Goal: Transaction & Acquisition: Purchase product/service

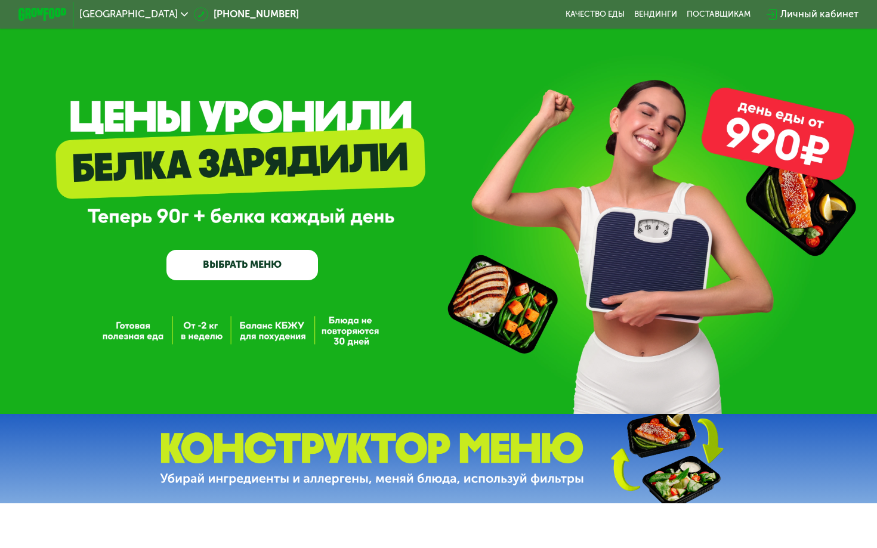
click at [809, 19] on div "Личный кабинет" at bounding box center [819, 14] width 78 height 15
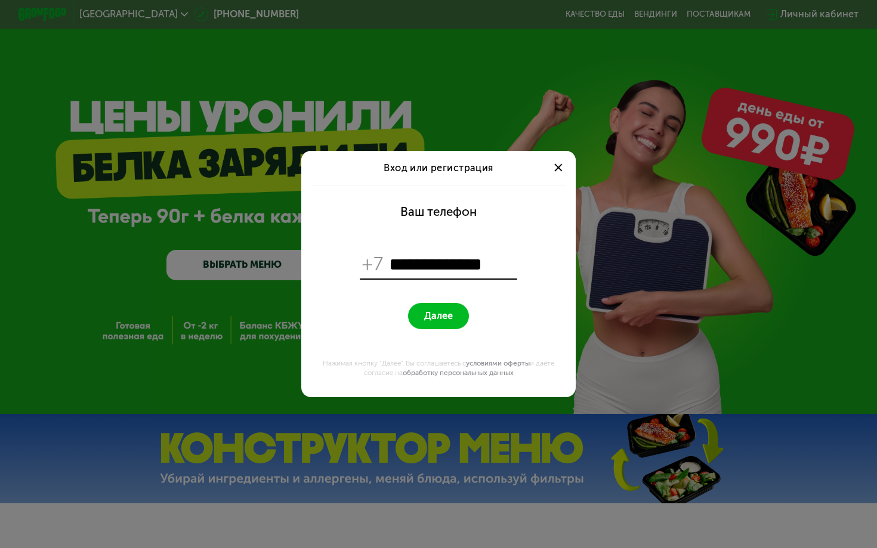
type input "**********"
click at [443, 314] on span "Далее" at bounding box center [438, 315] width 29 height 11
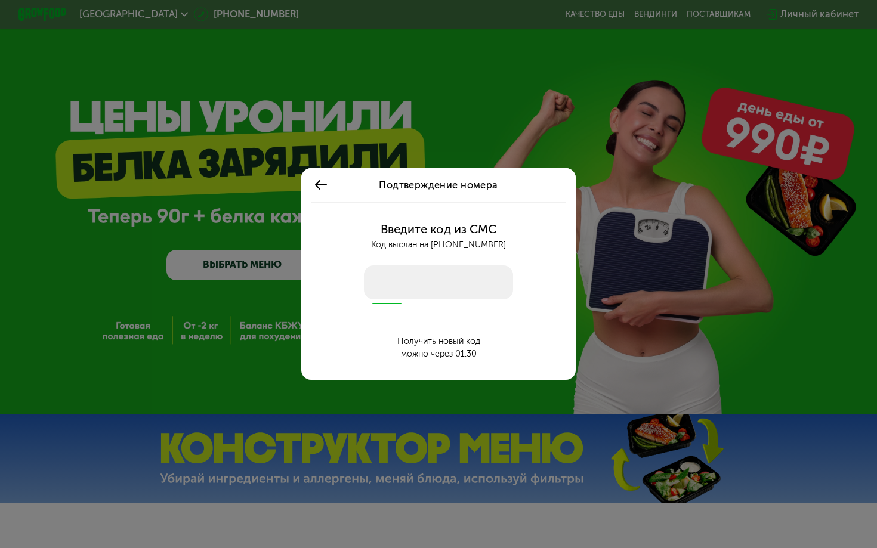
click at [435, 287] on input "number" at bounding box center [438, 282] width 149 height 34
type input "****"
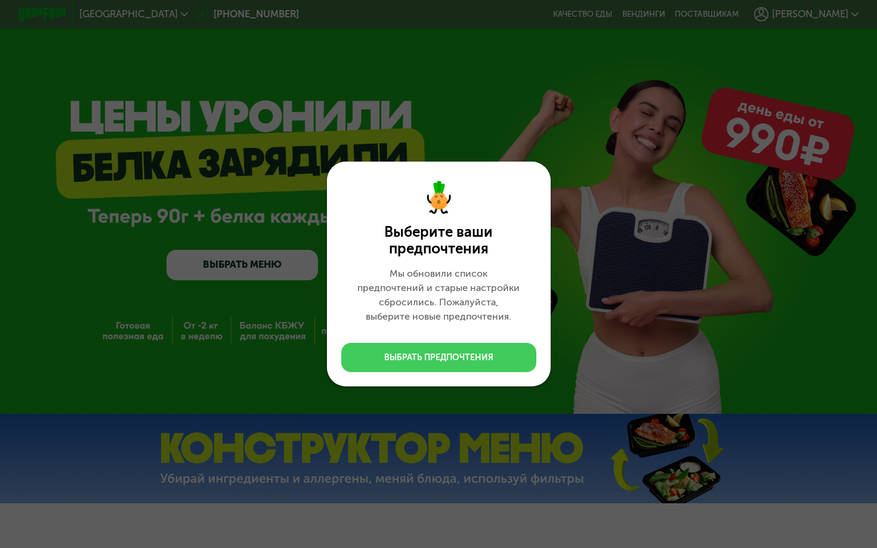
click at [468, 360] on div "Выбрать предпочтения" at bounding box center [438, 358] width 109 height 12
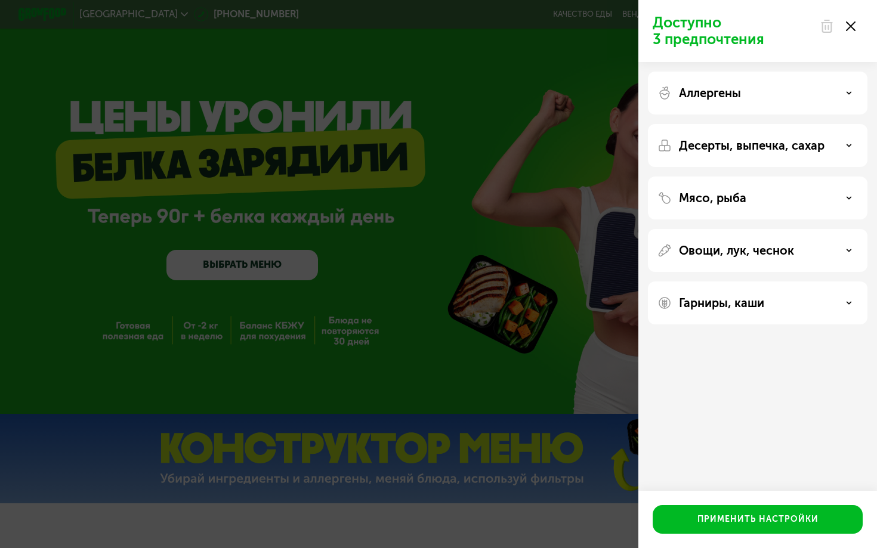
click at [769, 100] on div "Аллергены" at bounding box center [757, 93] width 200 height 14
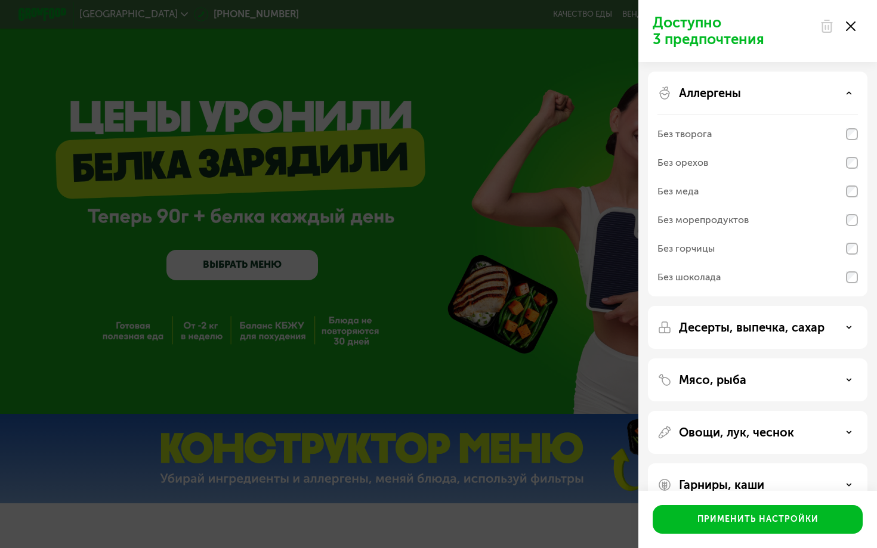
click at [769, 97] on div "Аллергены" at bounding box center [757, 93] width 200 height 14
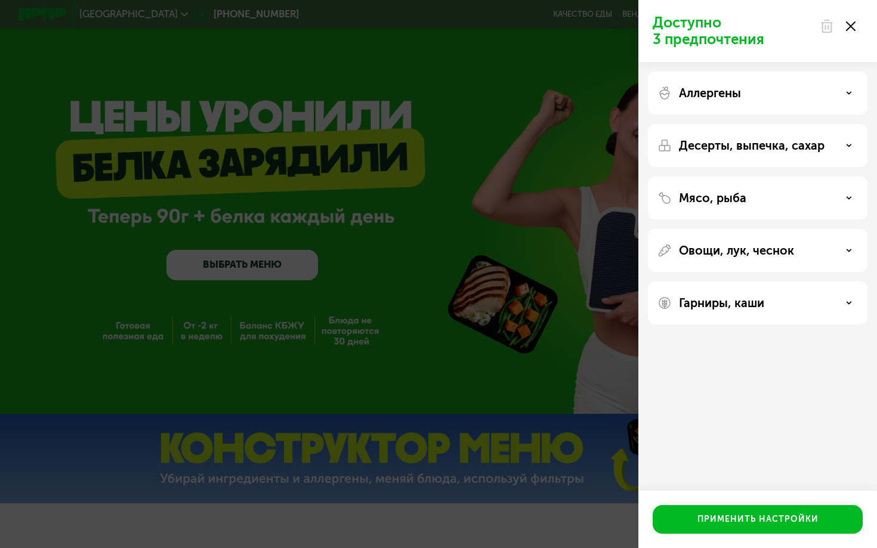
click at [775, 142] on p "Десерты, выпечка, сахар" at bounding box center [752, 145] width 146 height 14
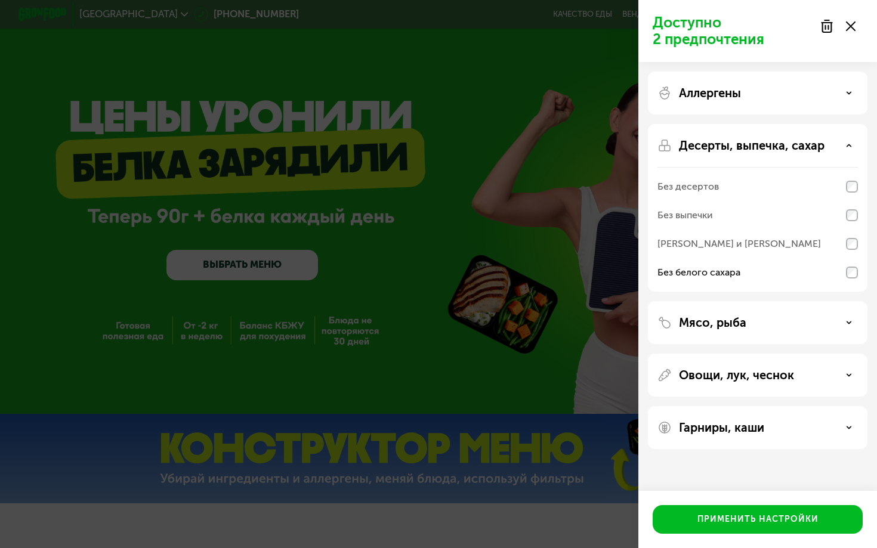
click at [780, 316] on div "Мясо, рыба" at bounding box center [757, 323] width 200 height 14
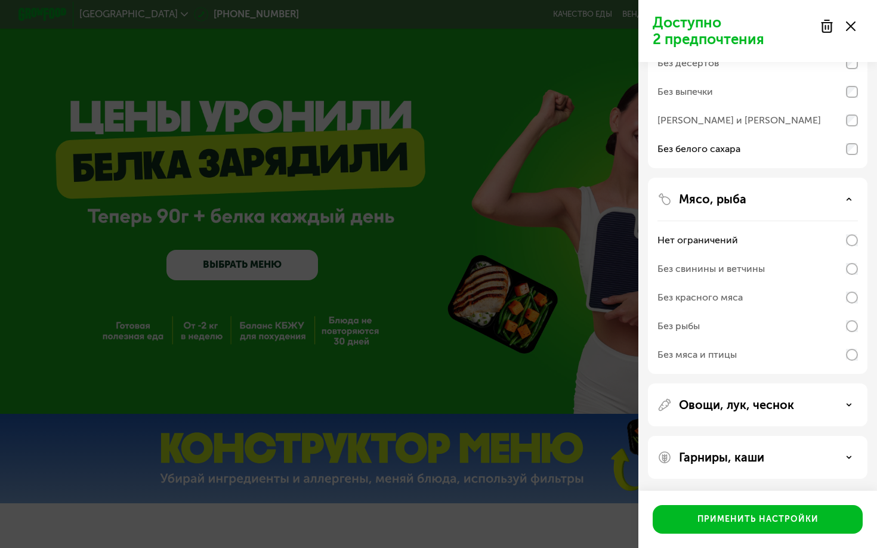
scroll to position [123, 0]
click at [753, 437] on div "Овощи, лук, чеснок" at bounding box center [758, 458] width 220 height 43
click at [756, 406] on p "Овощи, лук, чеснок" at bounding box center [736, 405] width 115 height 14
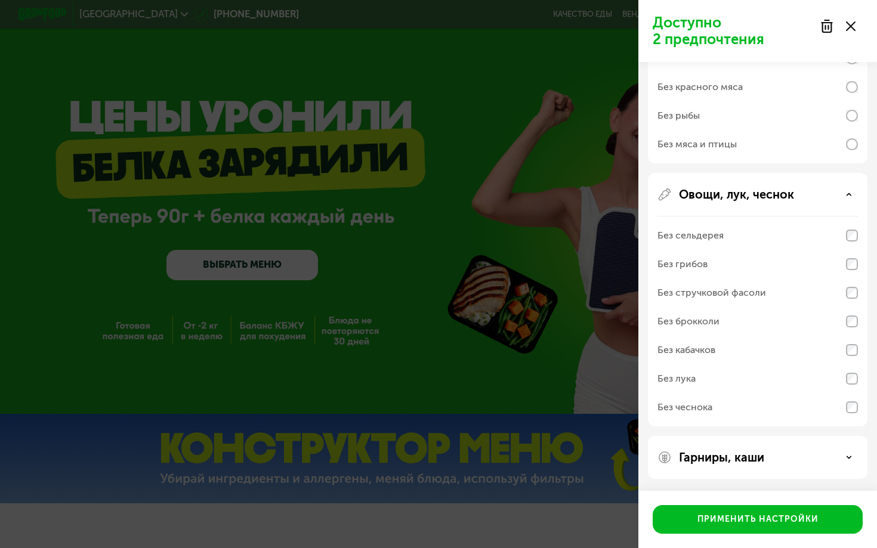
scroll to position [334, 0]
click at [783, 466] on div "Гарниры, каши" at bounding box center [758, 457] width 220 height 43
click at [783, 462] on div "Гарниры, каши" at bounding box center [757, 457] width 200 height 14
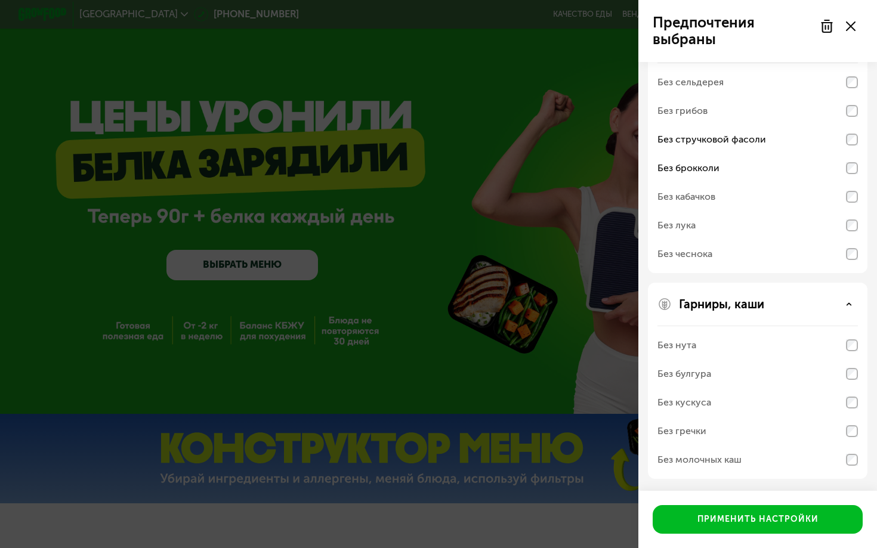
scroll to position [487, 0]
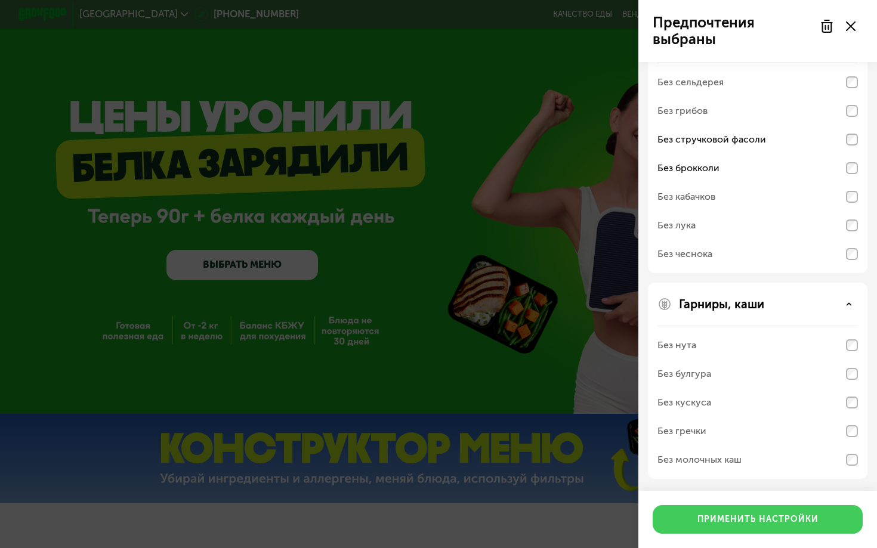
click at [740, 523] on div "Применить настройки" at bounding box center [757, 520] width 121 height 12
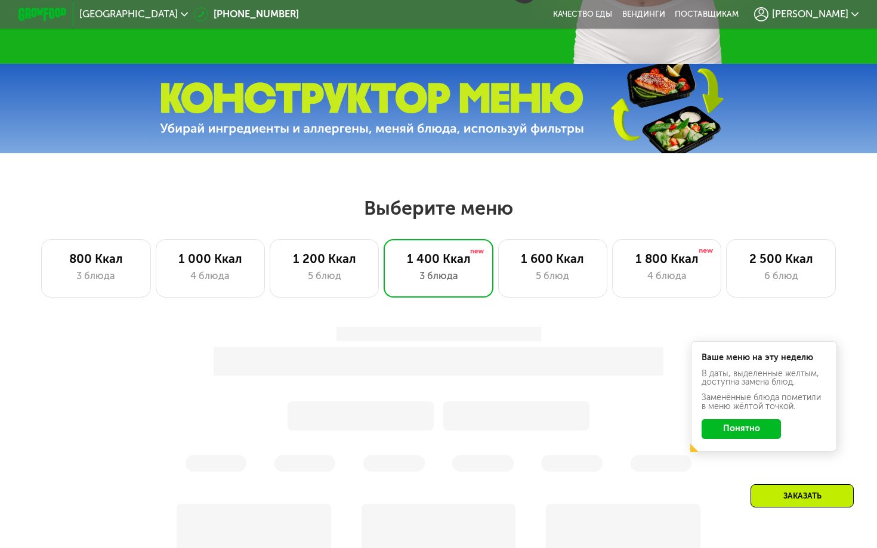
scroll to position [466, 0]
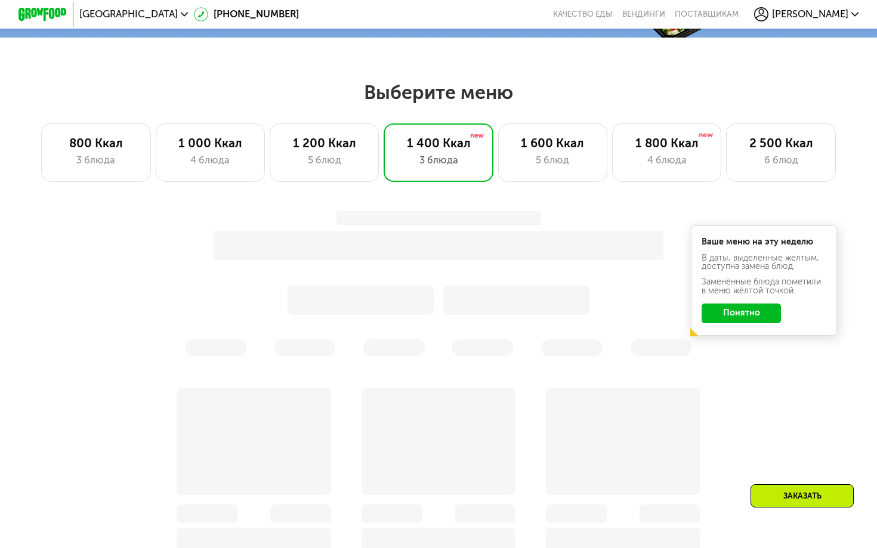
click at [741, 317] on button "Понятно" at bounding box center [740, 314] width 79 height 20
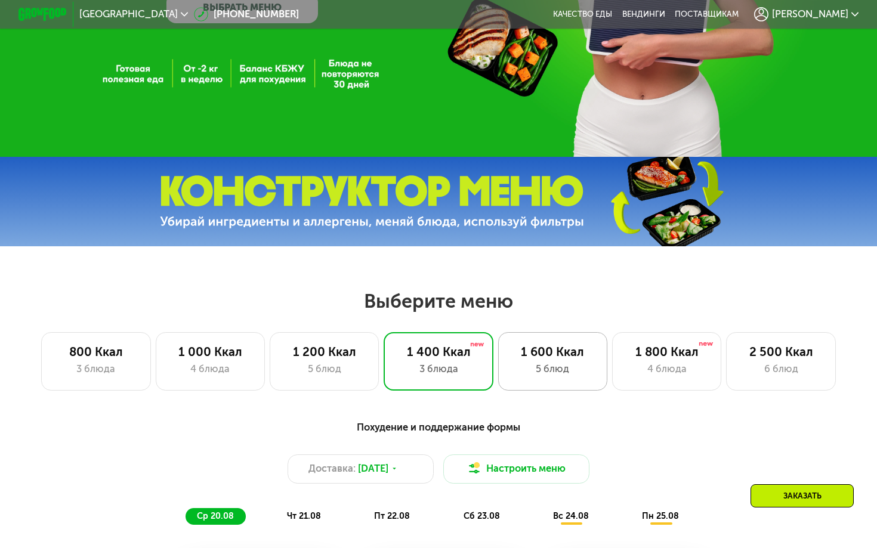
scroll to position [257, 0]
click at [550, 372] on div "5 блюд" at bounding box center [553, 369] width 84 height 15
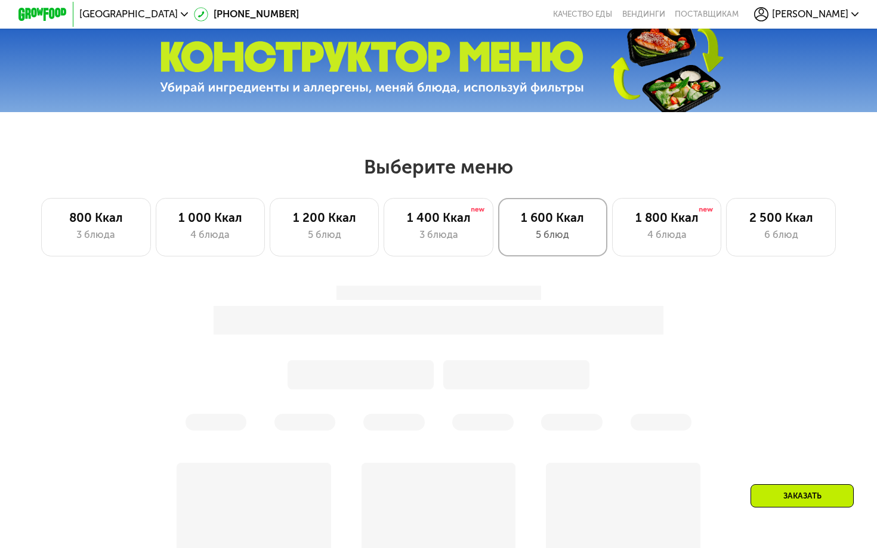
scroll to position [586, 0]
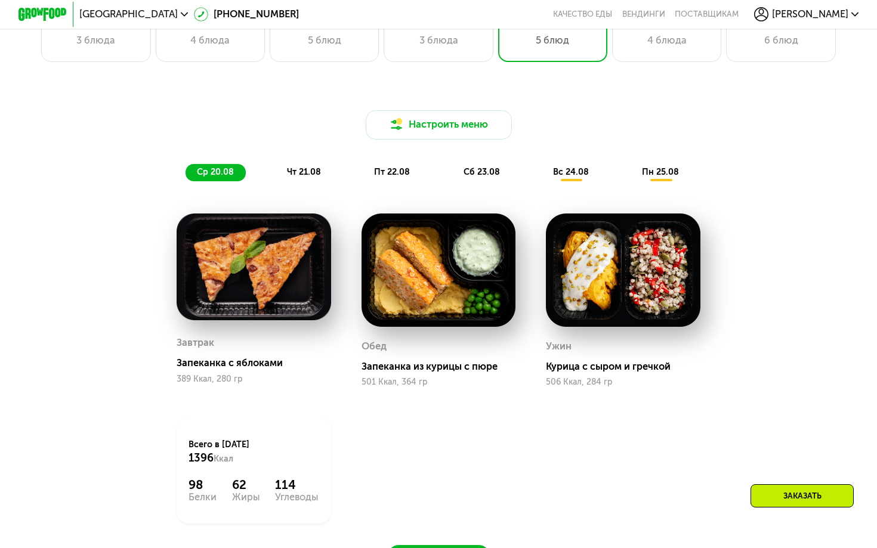
click at [836, 19] on span "[PERSON_NAME]" at bounding box center [810, 15] width 76 height 10
click at [833, 18] on span "[PERSON_NAME]" at bounding box center [810, 15] width 76 height 10
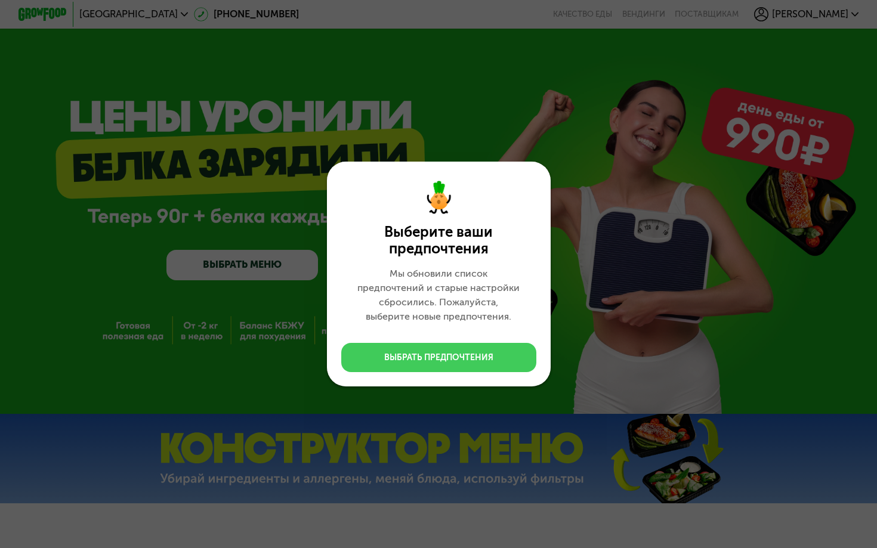
drag, startPoint x: 0, startPoint y: 0, endPoint x: 444, endPoint y: 366, distance: 575.0
click at [444, 366] on button "Выбрать предпочтения" at bounding box center [438, 357] width 195 height 29
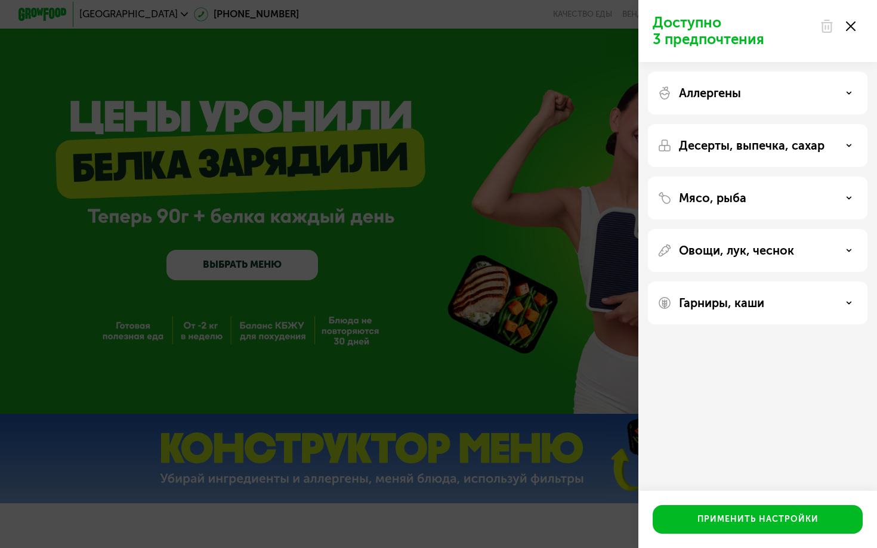
click at [786, 99] on div "Аллергены" at bounding box center [757, 93] width 200 height 14
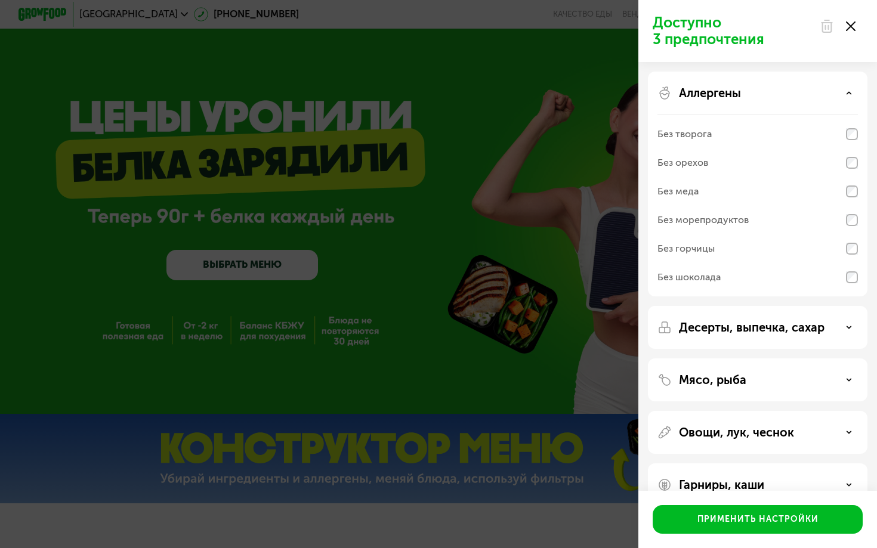
click at [807, 306] on div "Аллергены Без творога Без орехов Без меда Без морепродуктов Без горчицы Без шок…" at bounding box center [758, 327] width 220 height 43
click at [763, 358] on div "Десерты, выпечка, сахар" at bounding box center [758, 379] width 220 height 43
click at [767, 325] on p "Десерты, выпечка, сахар" at bounding box center [752, 327] width 146 height 14
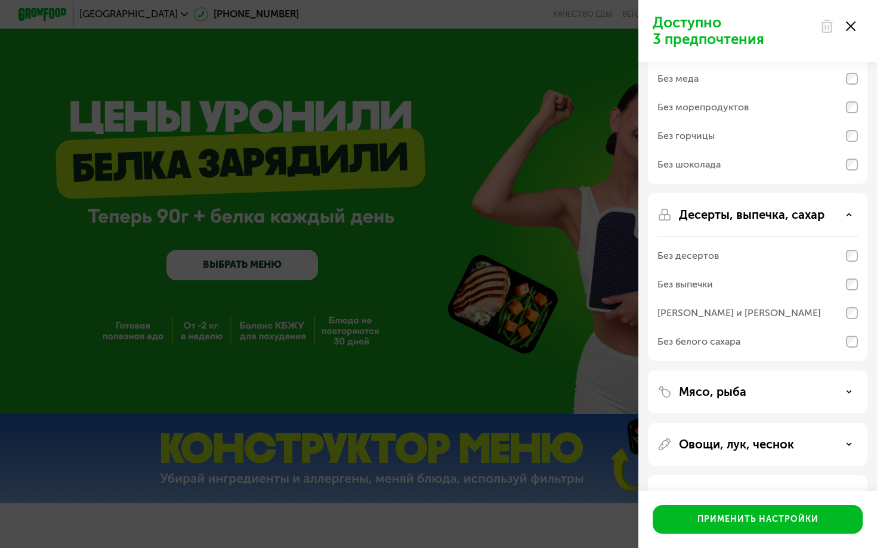
scroll to position [115, 0]
click at [774, 397] on div "Мясо, рыба" at bounding box center [757, 390] width 200 height 14
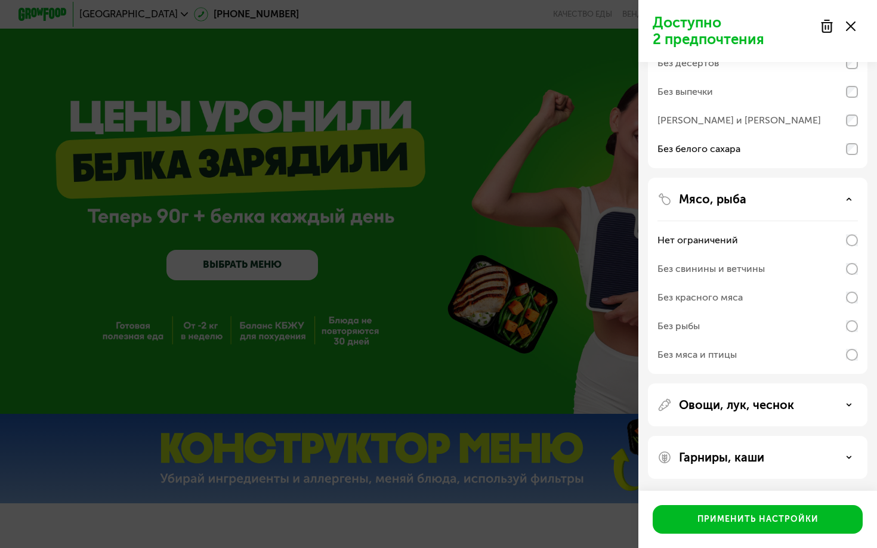
scroll to position [305, 0]
click at [772, 407] on p "Овощи, лук, чеснок" at bounding box center [736, 405] width 115 height 14
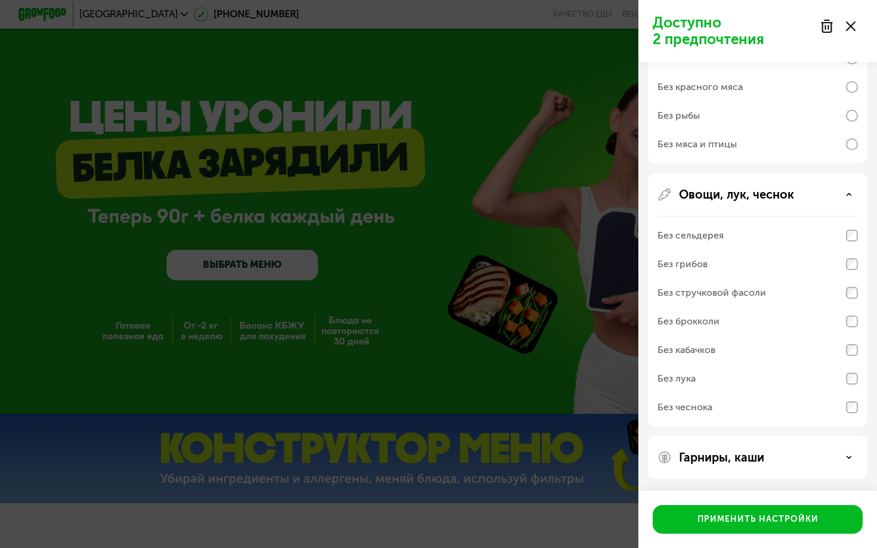
scroll to position [516, 0]
click at [858, 436] on div "Овощи, лук, чеснок Без сельдерея Без грибов Без стручковой фасоли Без брокколи …" at bounding box center [758, 457] width 220 height 43
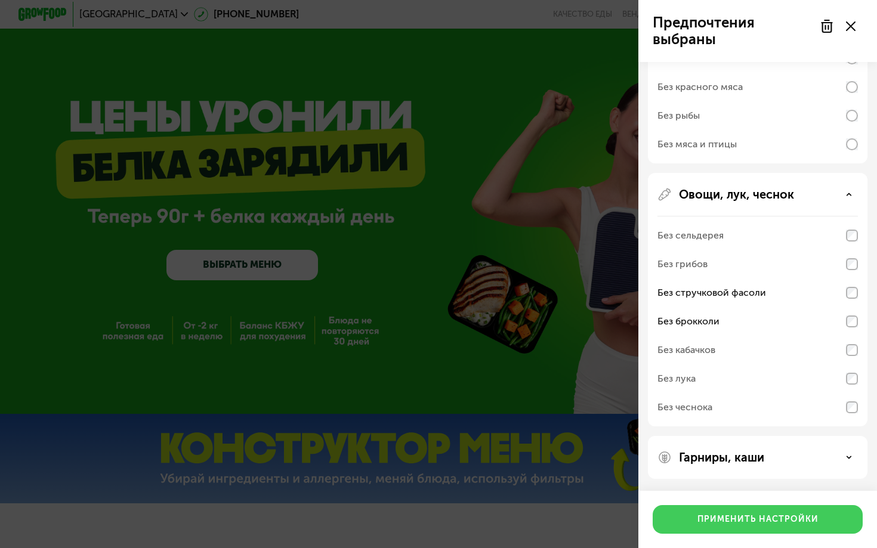
click at [737, 523] on div "Применить настройки" at bounding box center [757, 520] width 121 height 12
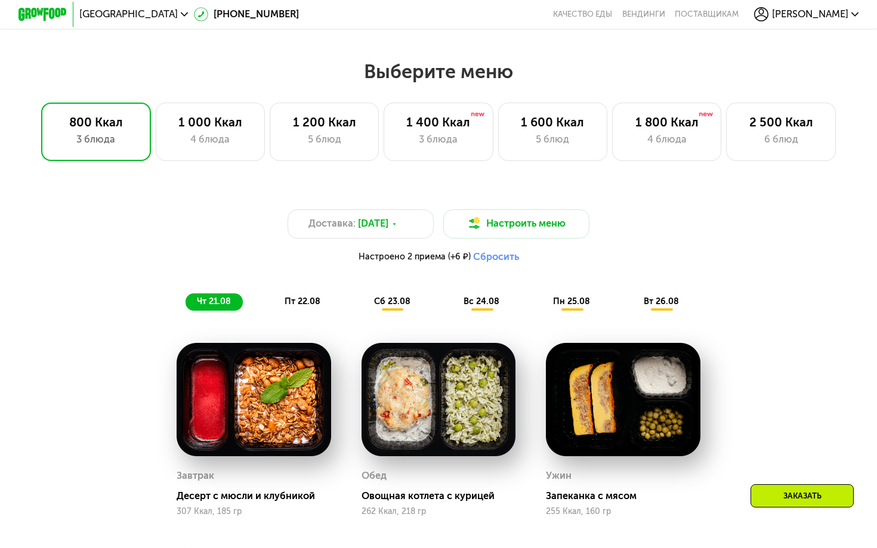
scroll to position [463, 0]
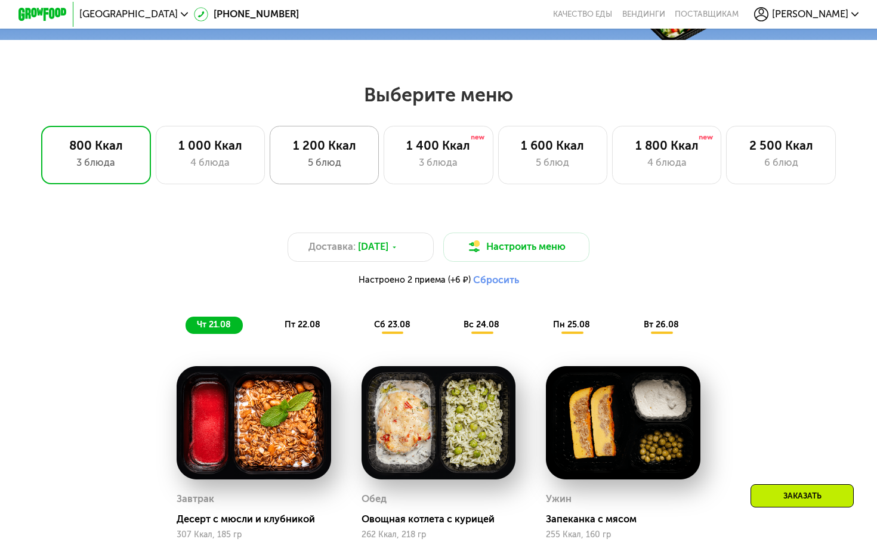
click at [301, 156] on div "5 блюд" at bounding box center [324, 163] width 84 height 15
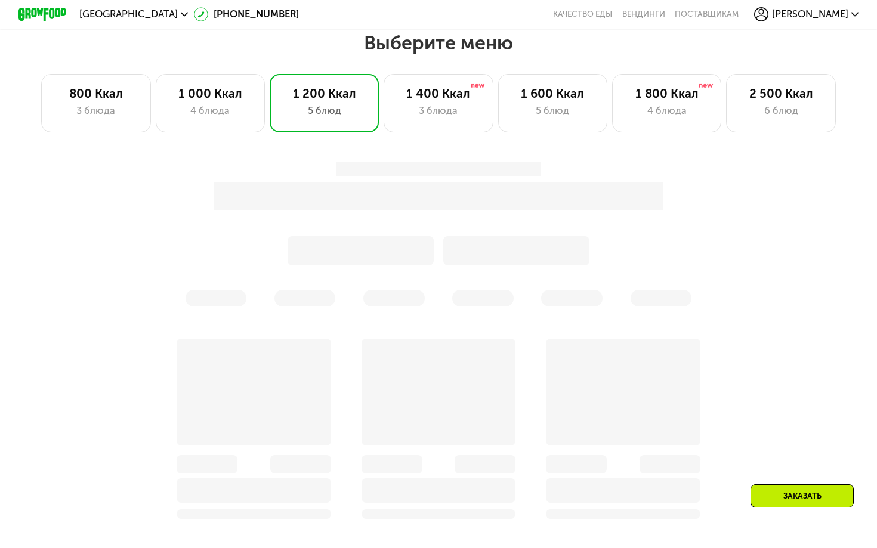
scroll to position [491, 0]
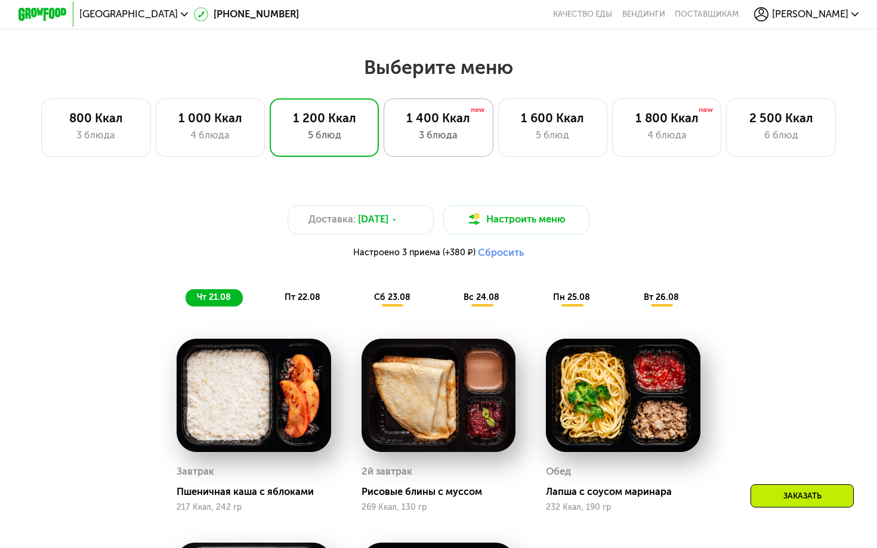
click at [446, 129] on div "3 блюда" at bounding box center [439, 135] width 84 height 15
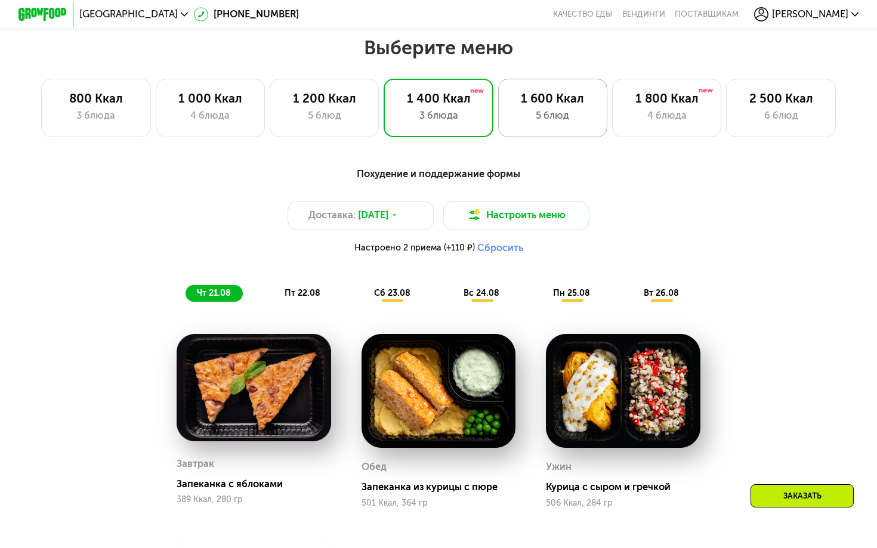
scroll to position [511, 0]
click at [546, 113] on div "5 блюд" at bounding box center [553, 116] width 84 height 15
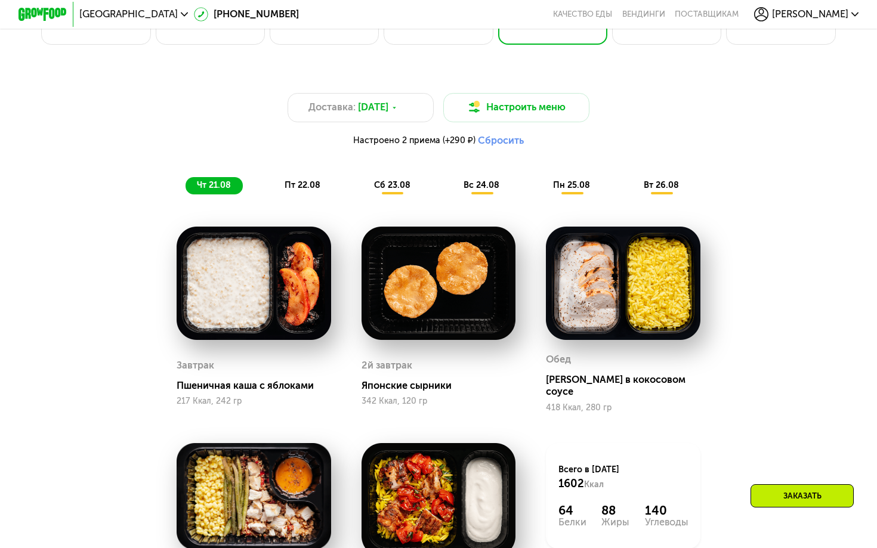
scroll to position [603, 0]
click at [307, 187] on span "пт 22.08" at bounding box center [303, 185] width 36 height 10
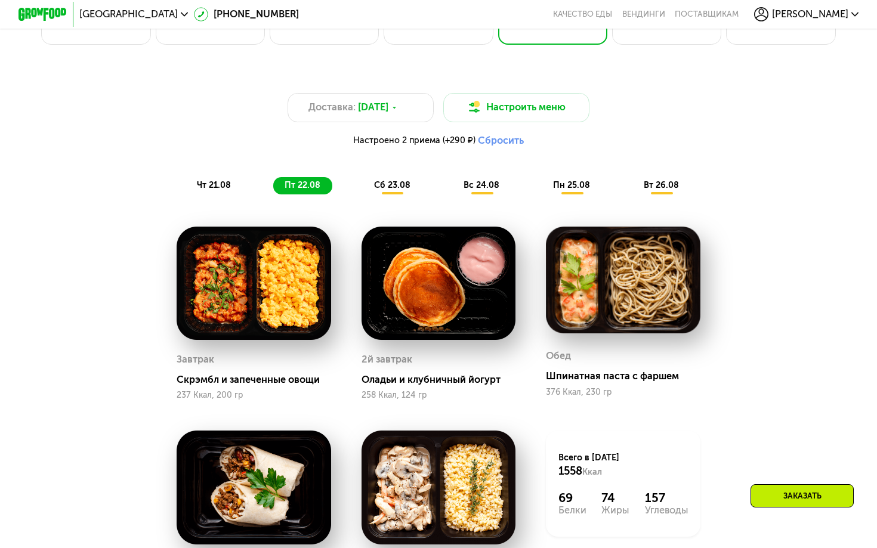
click at [453, 179] on div "сб 23.08" at bounding box center [482, 185] width 59 height 17
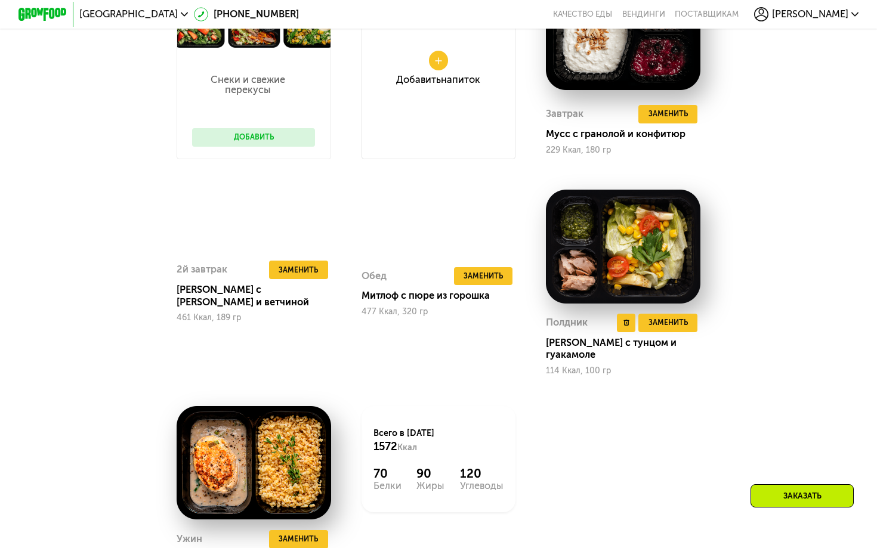
scroll to position [435, 0]
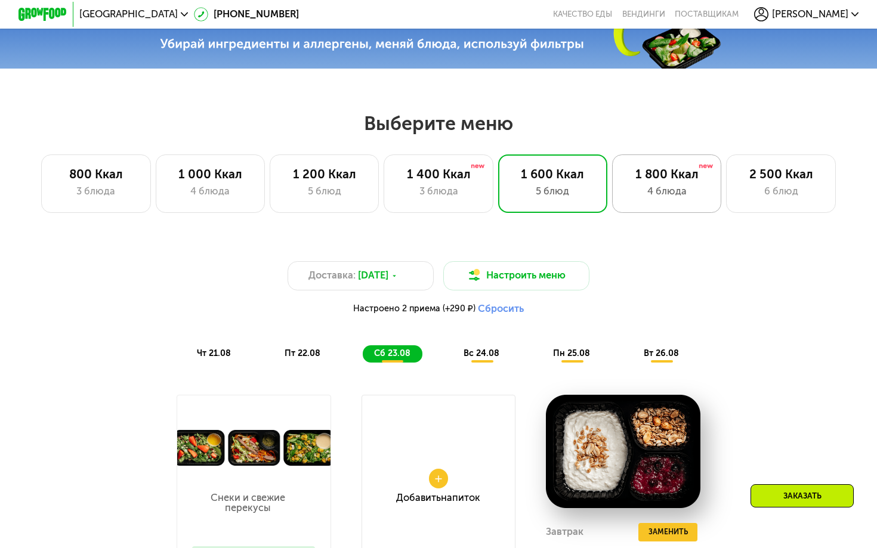
click at [671, 170] on div "1 800 Ккал" at bounding box center [667, 174] width 84 height 15
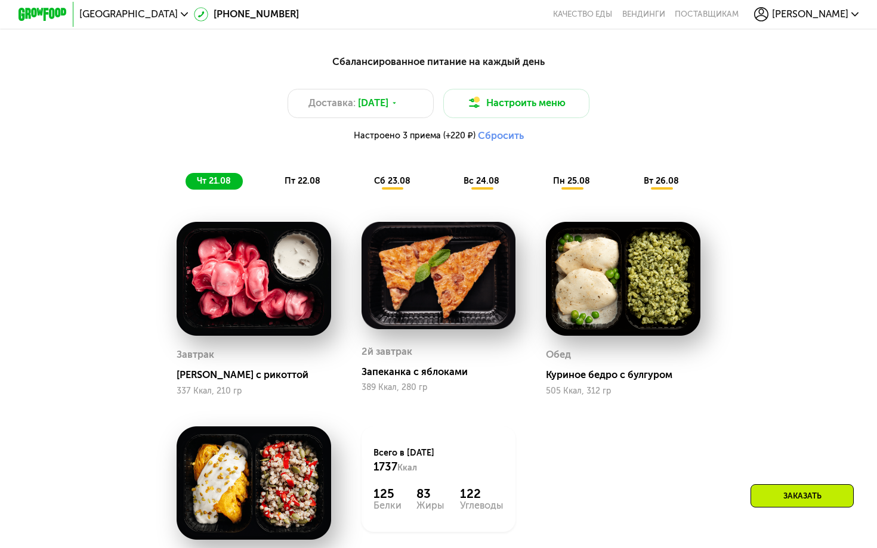
scroll to position [0, 0]
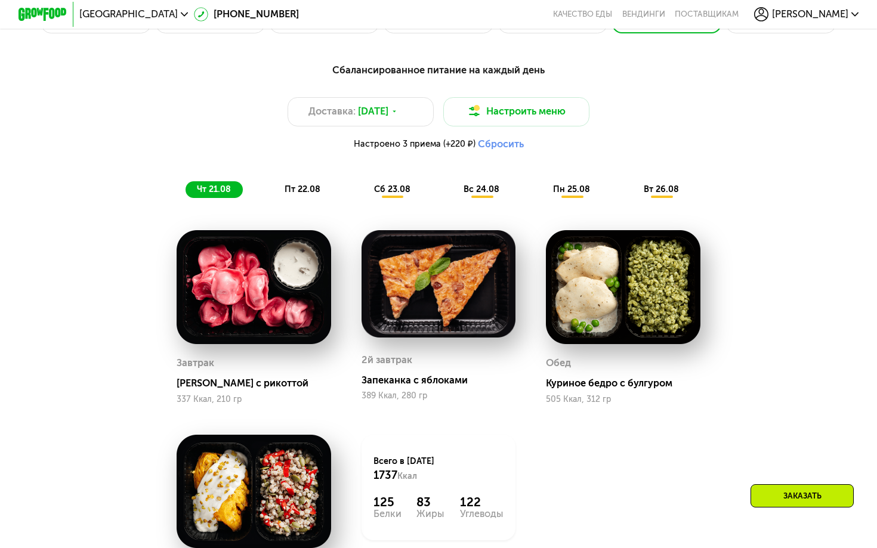
click at [305, 189] on span "пт 22.08" at bounding box center [303, 189] width 36 height 10
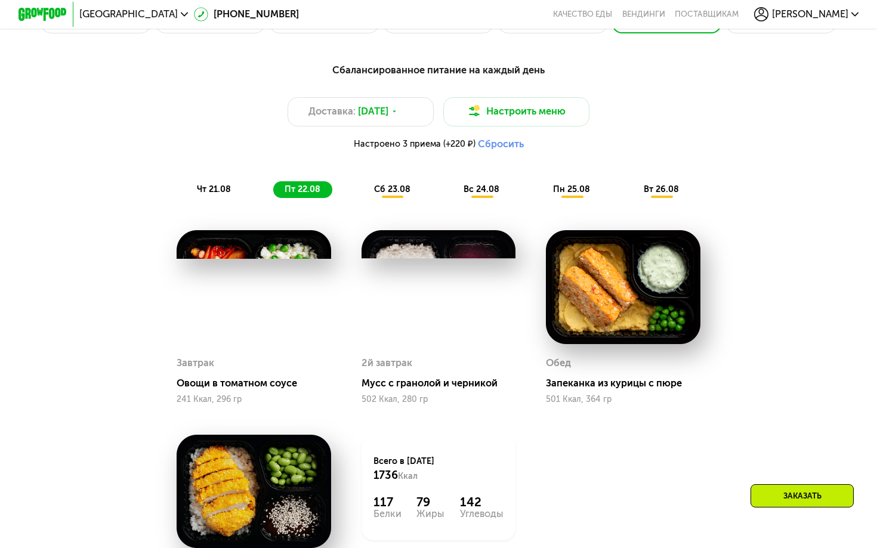
click at [385, 190] on span "сб 23.08" at bounding box center [392, 189] width 36 height 10
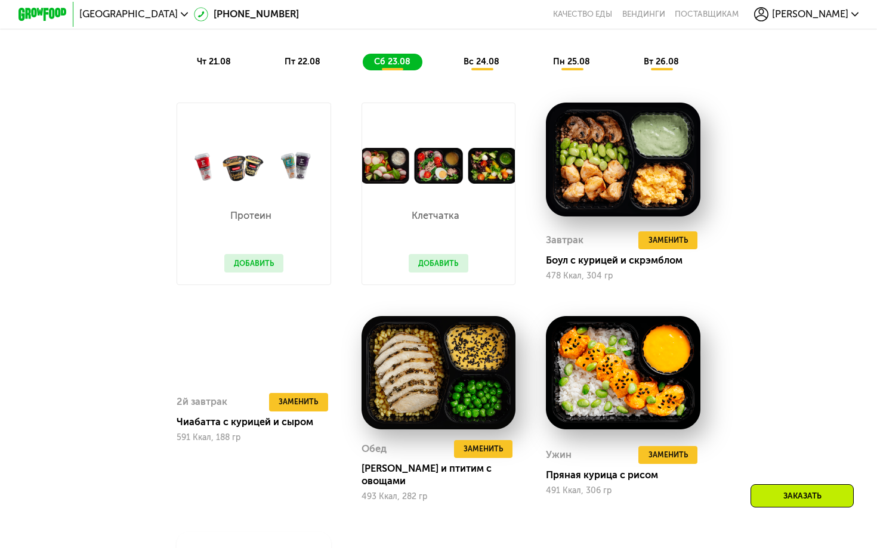
click at [482, 57] on span "вс 24.08" at bounding box center [481, 62] width 36 height 10
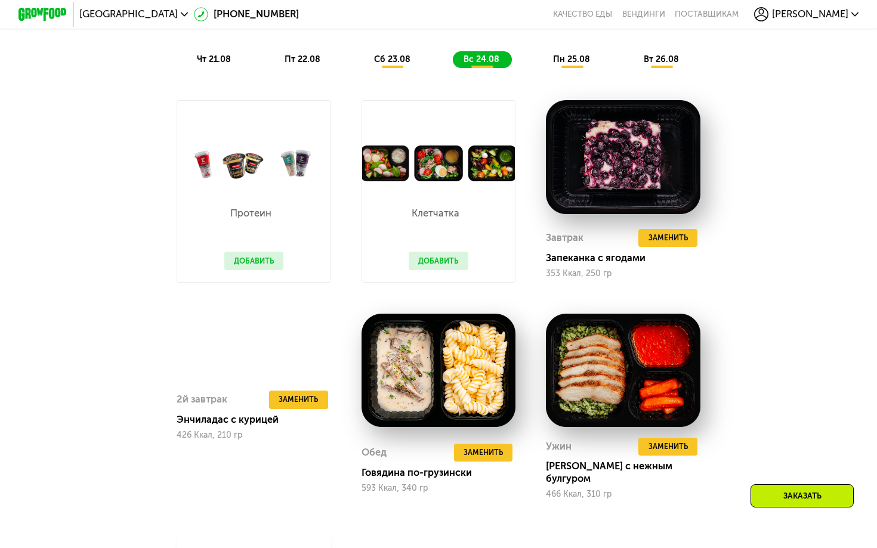
click at [261, 261] on button "Добавить" at bounding box center [254, 261] width 60 height 18
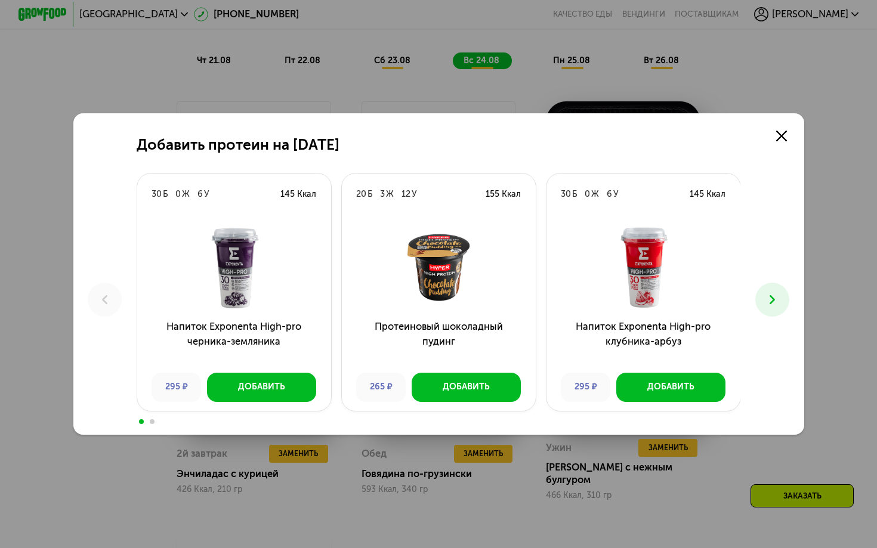
click at [769, 304] on icon at bounding box center [772, 299] width 15 height 15
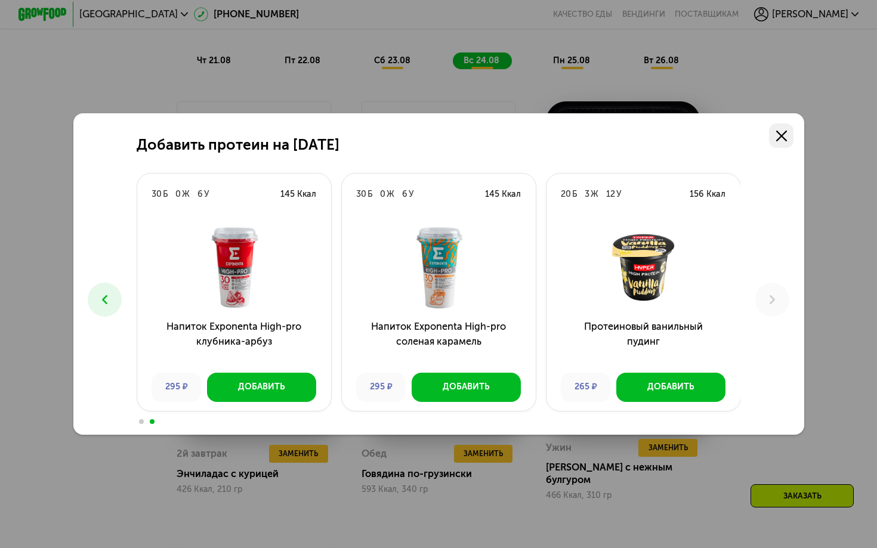
click at [780, 136] on icon at bounding box center [781, 136] width 11 height 11
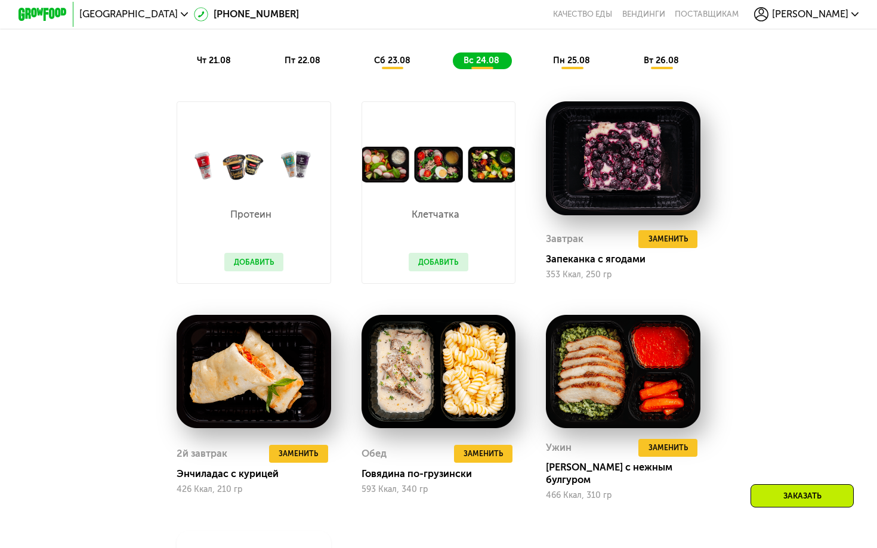
click at [438, 257] on button "Добавить" at bounding box center [439, 262] width 60 height 18
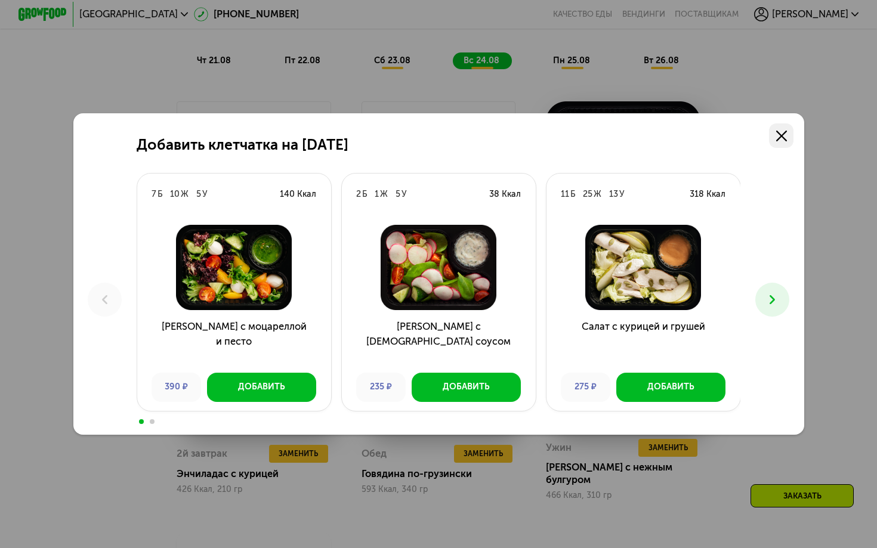
click at [787, 139] on link at bounding box center [781, 135] width 24 height 24
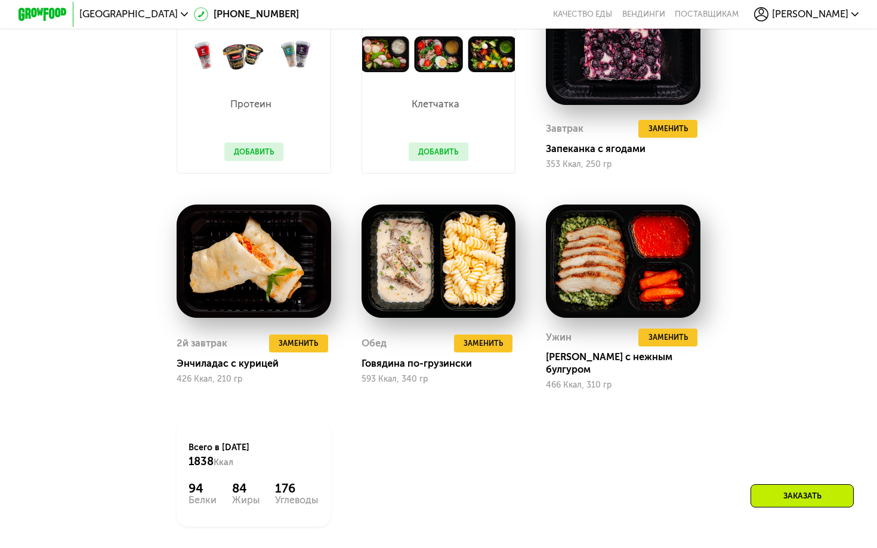
scroll to position [758, 0]
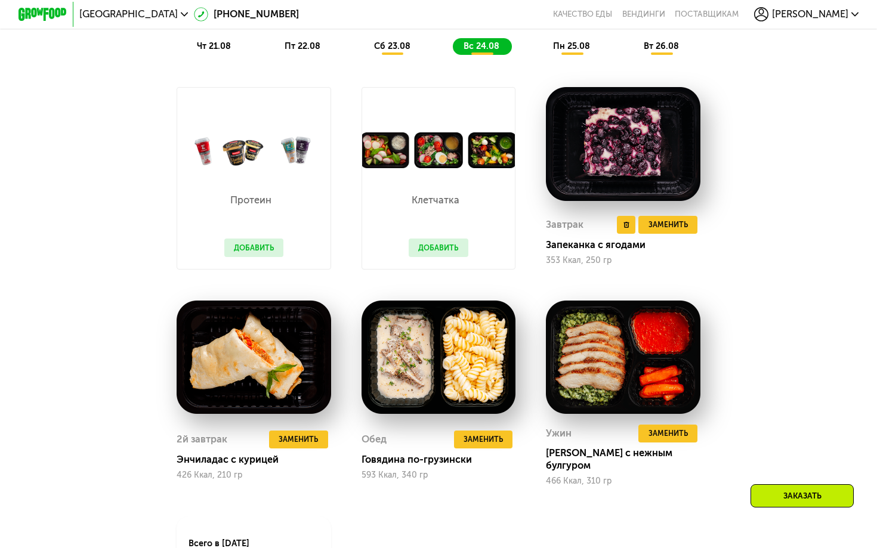
click at [609, 164] on img at bounding box center [623, 144] width 154 height 114
click at [574, 248] on div "Запеканка с ягодами" at bounding box center [628, 245] width 164 height 12
click at [591, 175] on img at bounding box center [623, 144] width 154 height 114
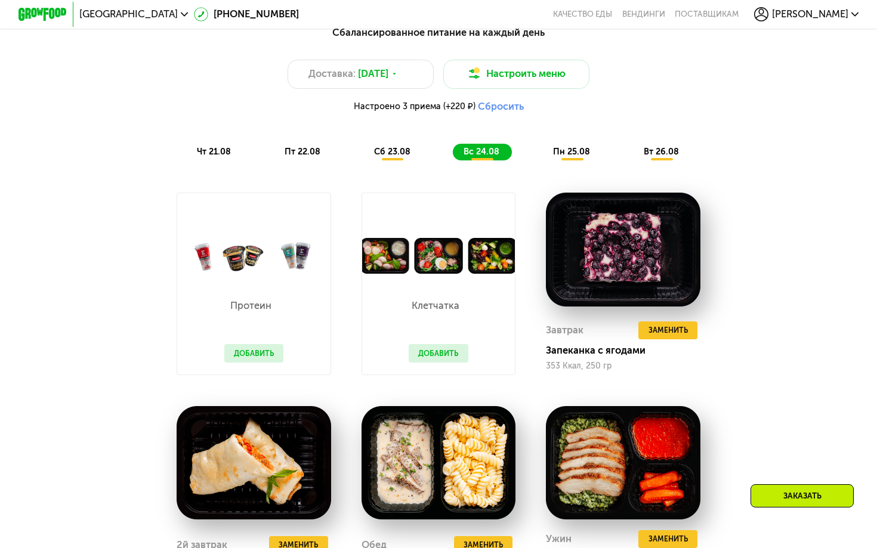
click at [577, 150] on span "пн 25.08" at bounding box center [571, 152] width 37 height 10
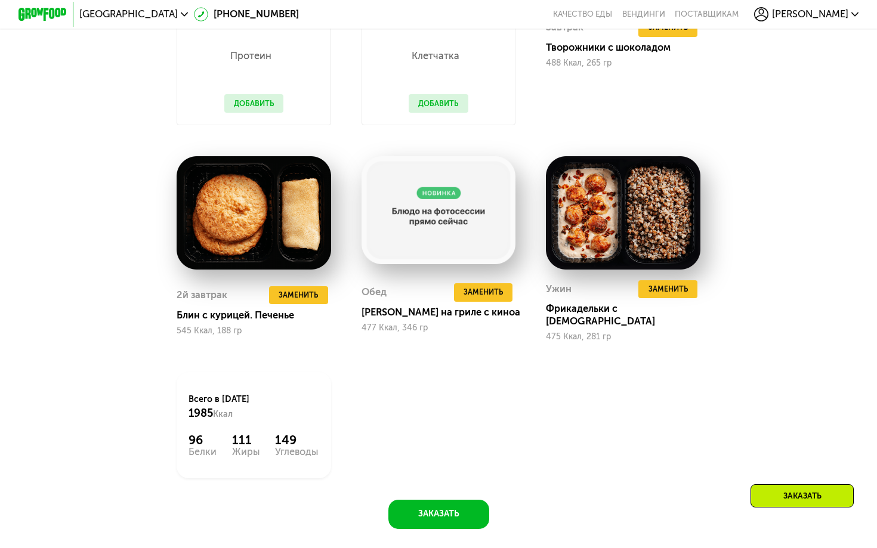
scroll to position [641, 0]
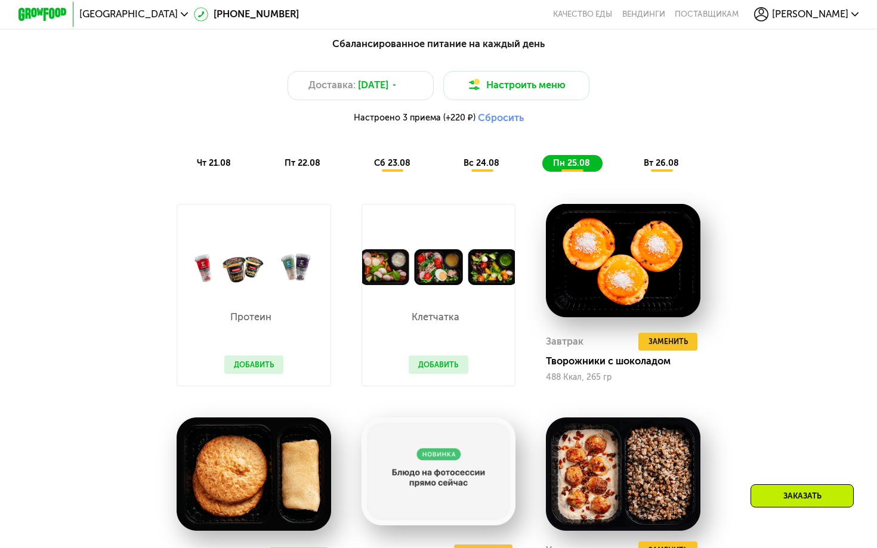
click at [660, 163] on span "вт 26.08" at bounding box center [661, 163] width 35 height 10
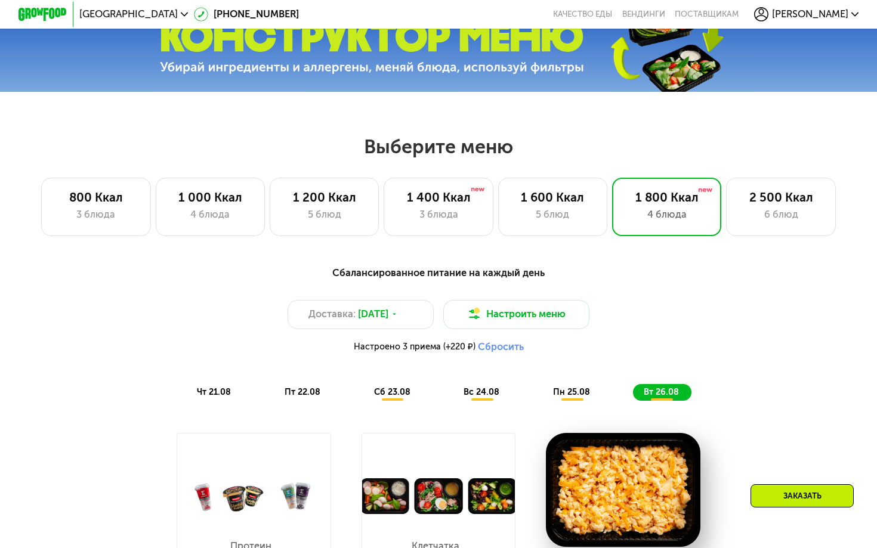
scroll to position [407, 0]
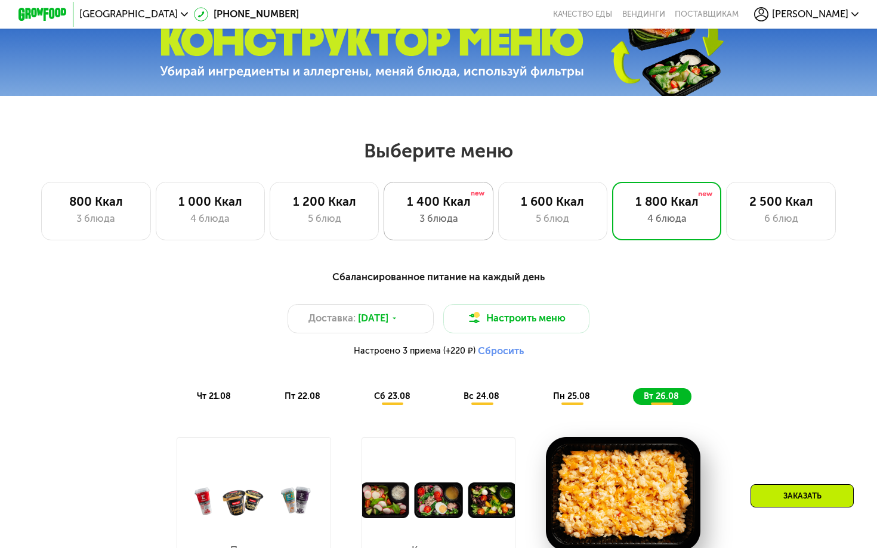
click at [444, 220] on div "3 блюда" at bounding box center [439, 219] width 84 height 15
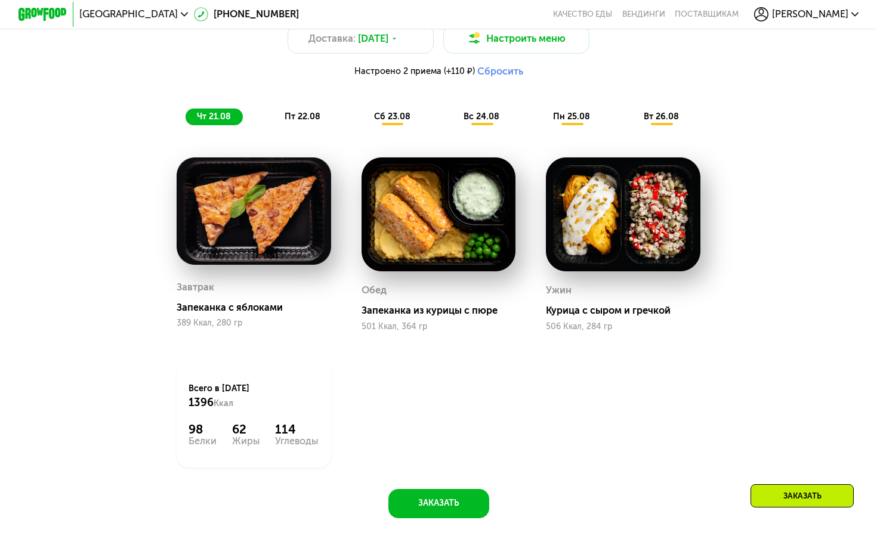
scroll to position [678, 0]
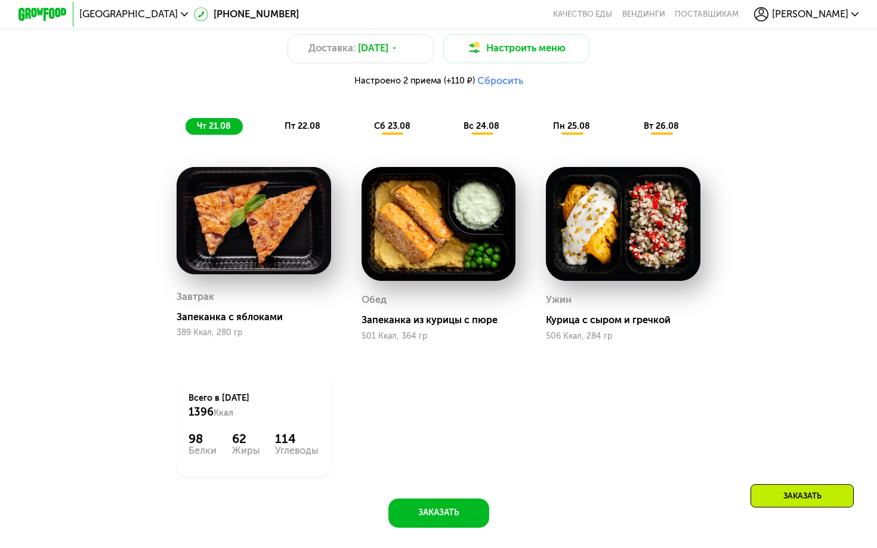
click at [392, 129] on span "сб 23.08" at bounding box center [392, 126] width 36 height 10
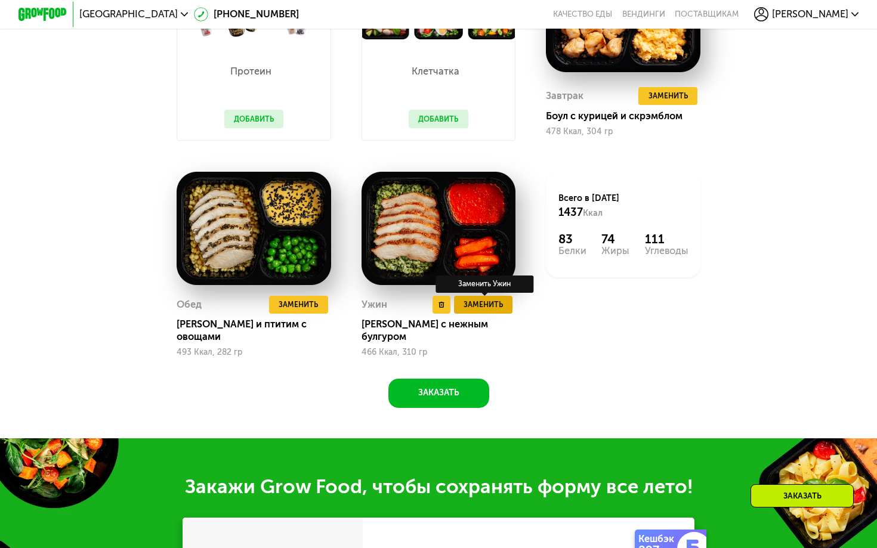
scroll to position [762, 0]
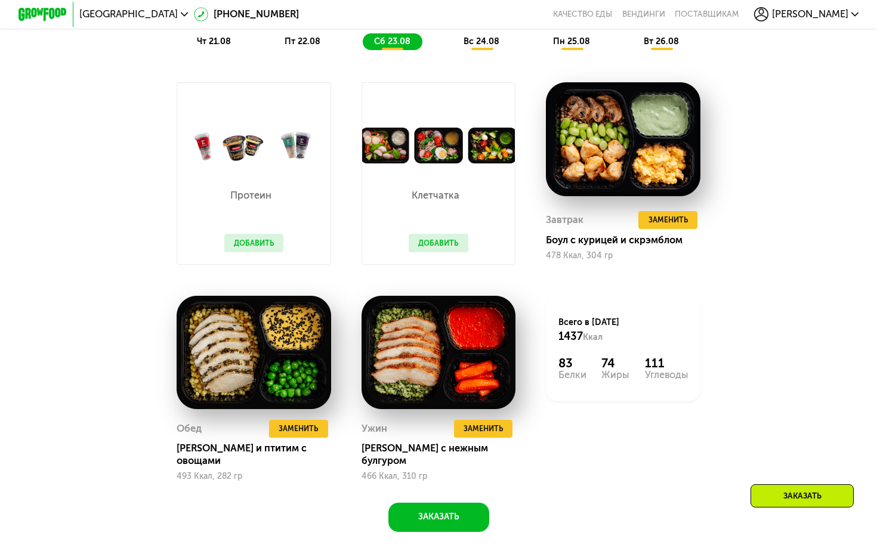
click at [482, 40] on span "вс 24.08" at bounding box center [481, 41] width 36 height 10
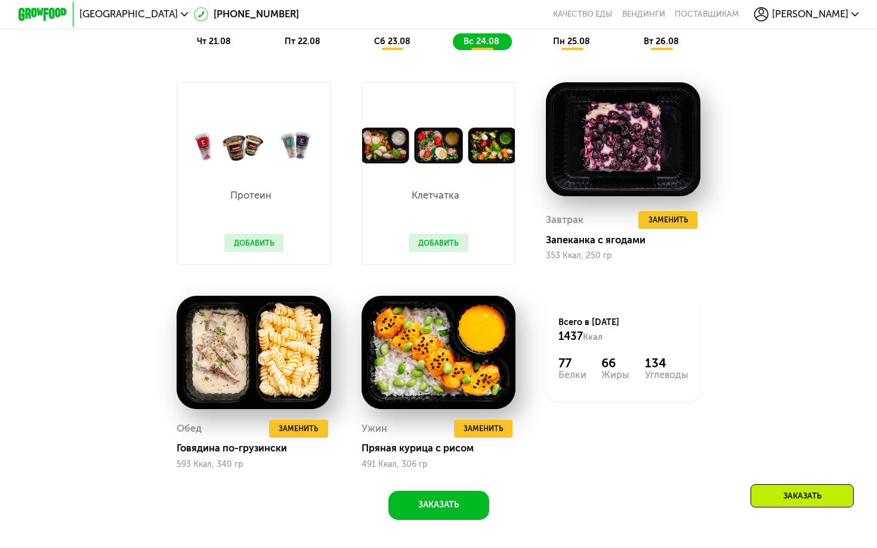
click at [633, 47] on div "пн 25.08" at bounding box center [662, 41] width 58 height 17
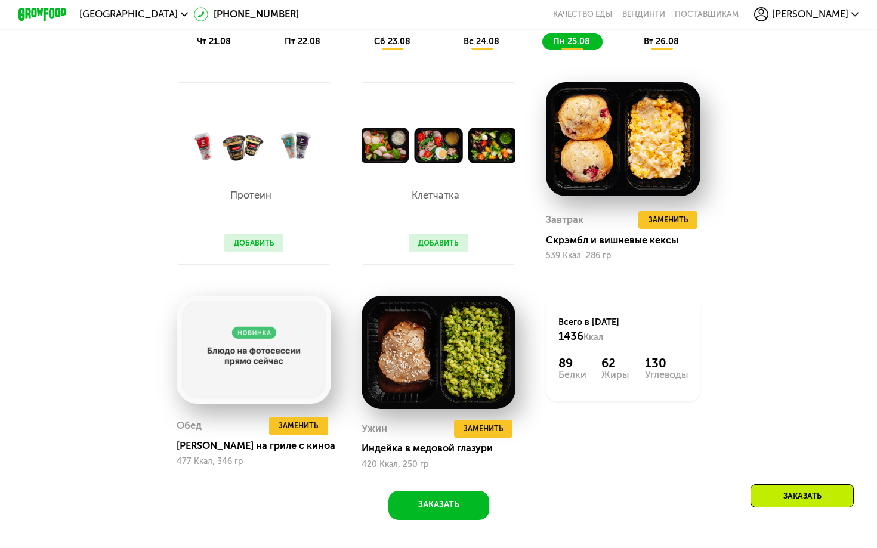
click at [644, 45] on span "вт 26.08" at bounding box center [661, 41] width 35 height 10
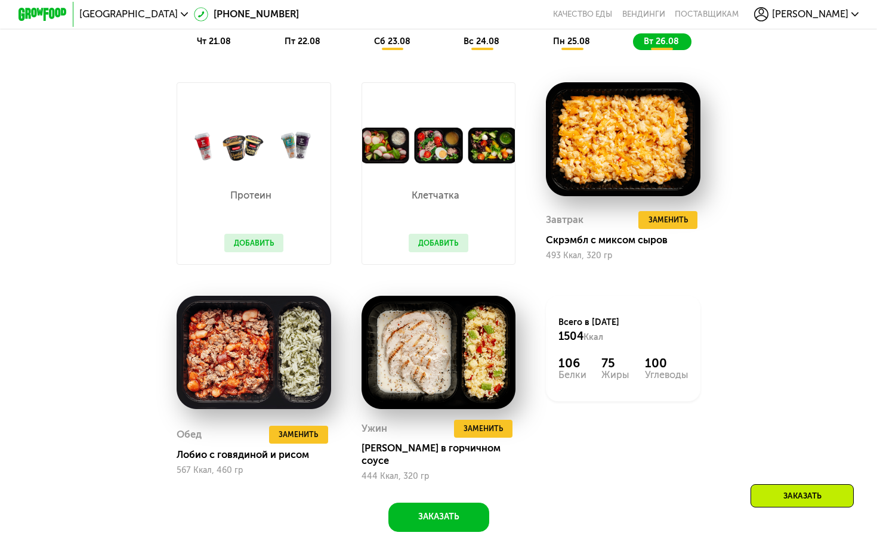
click at [224, 43] on span "чт 21.08" at bounding box center [214, 41] width 34 height 10
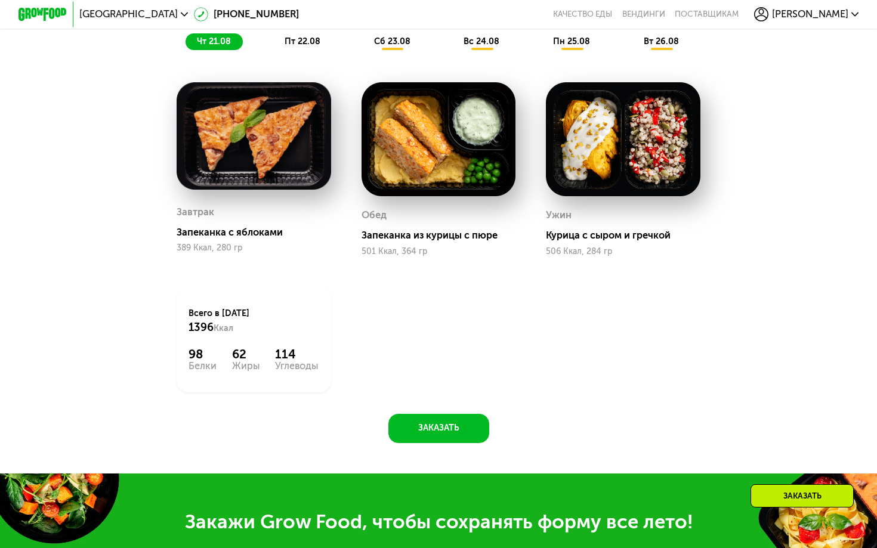
click at [308, 39] on span "пт 22.08" at bounding box center [303, 41] width 36 height 10
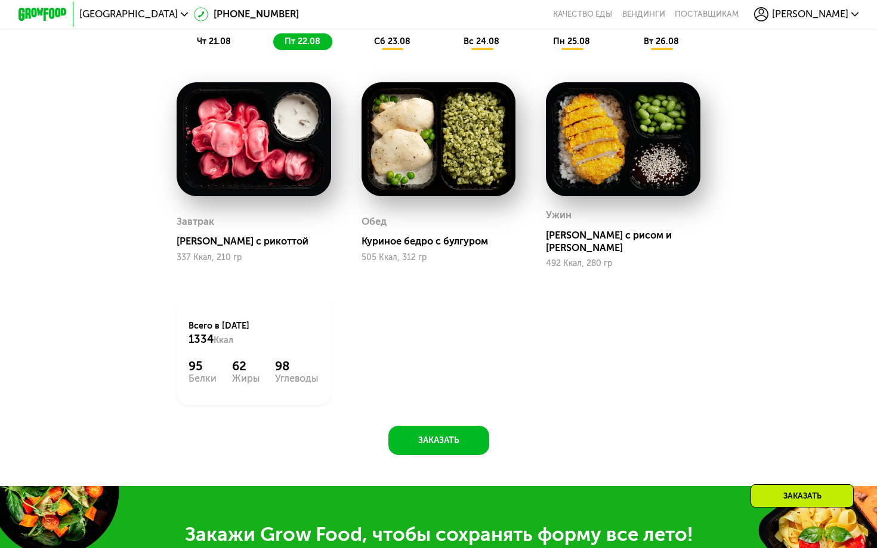
click at [453, 39] on div "сб 23.08" at bounding box center [482, 41] width 59 height 17
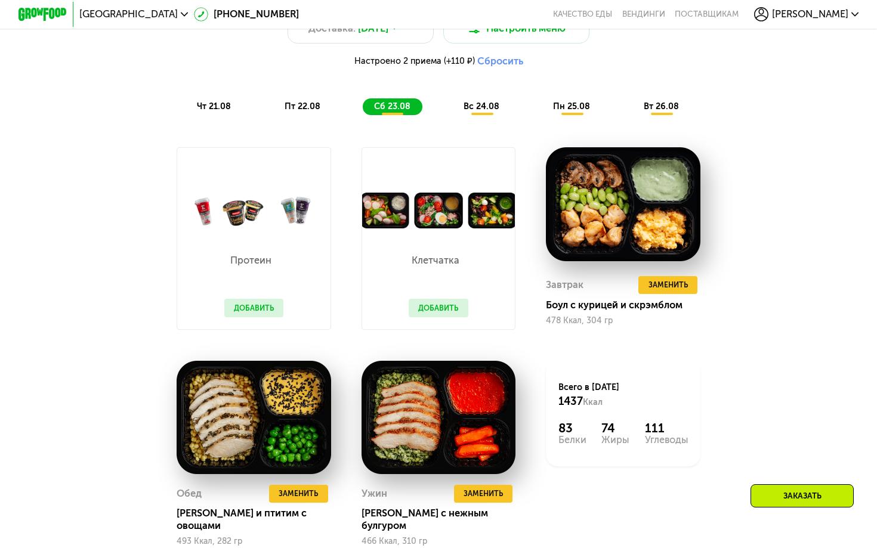
scroll to position [695, 0]
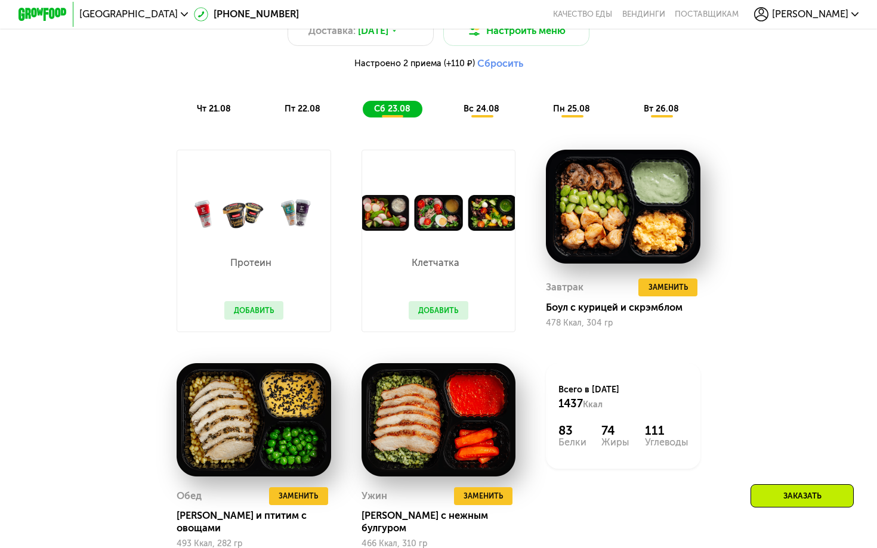
click at [363, 102] on div "пт 22.08" at bounding box center [393, 109] width 60 height 17
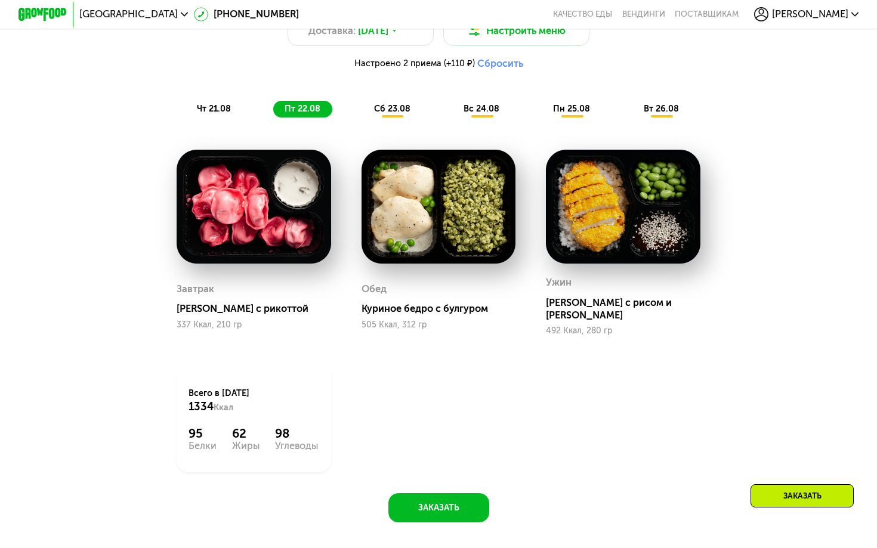
click at [472, 106] on span "вс 24.08" at bounding box center [481, 109] width 36 height 10
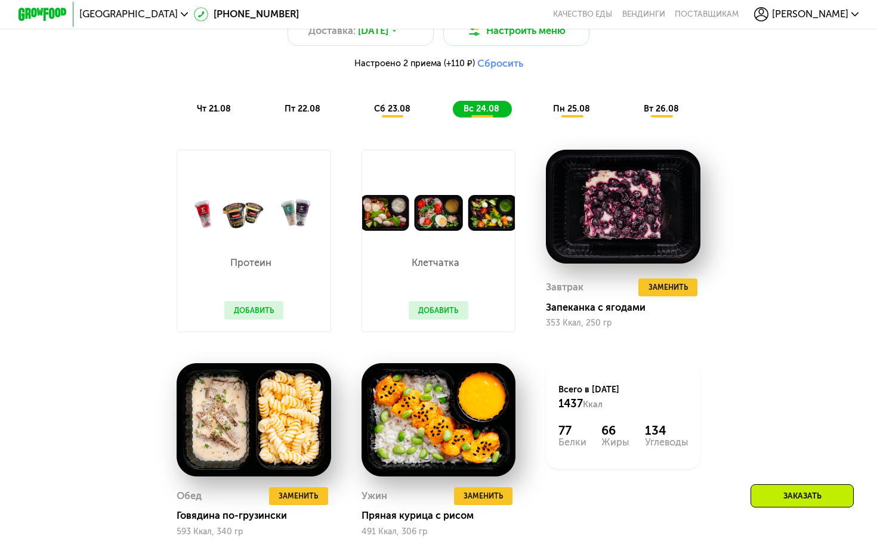
click at [577, 111] on span "пн 25.08" at bounding box center [571, 109] width 37 height 10
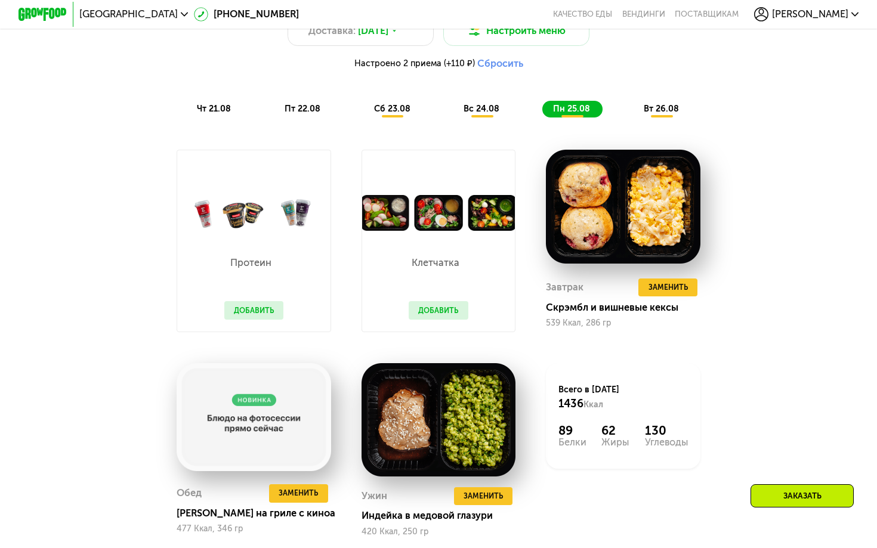
click at [652, 107] on span "вт 26.08" at bounding box center [661, 109] width 35 height 10
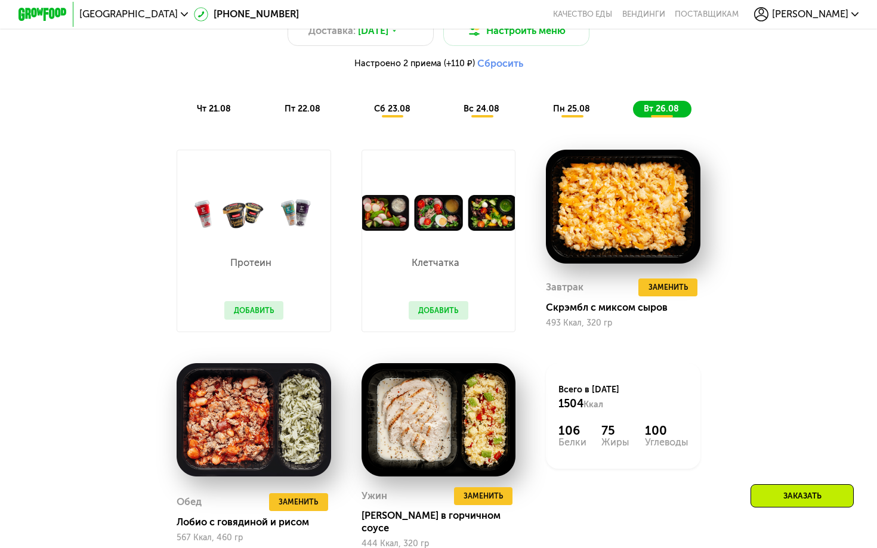
click at [206, 106] on span "чт 21.08" at bounding box center [214, 109] width 34 height 10
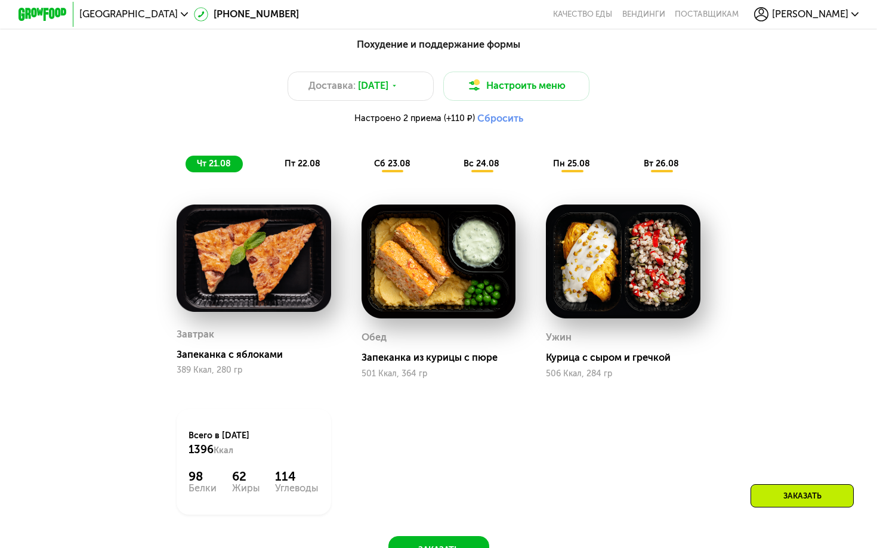
scroll to position [636, 0]
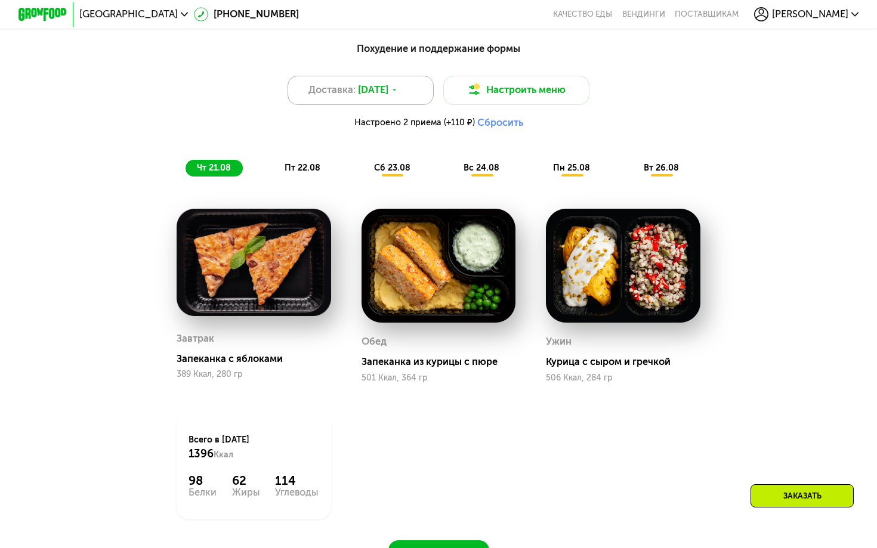
click at [404, 87] on div "Доставка: 20 авг, ср" at bounding box center [361, 90] width 146 height 29
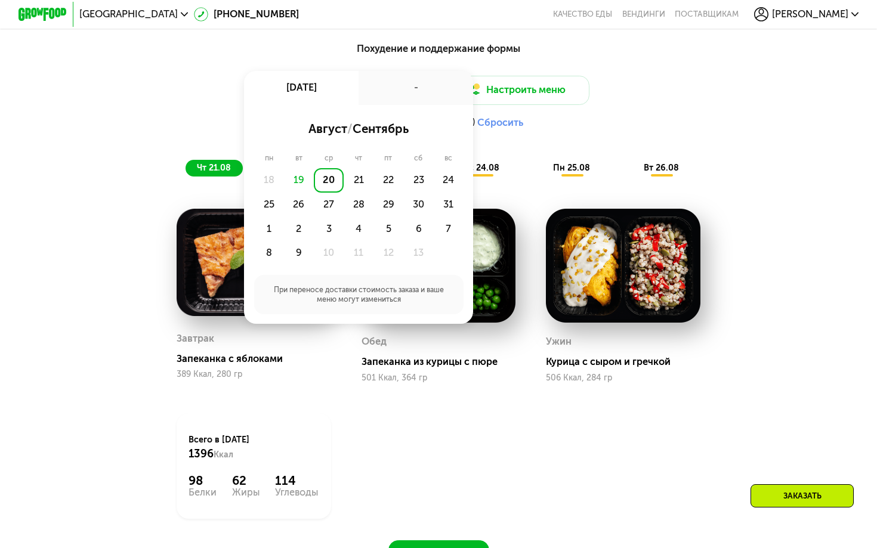
click at [319, 180] on div "20" at bounding box center [329, 180] width 30 height 24
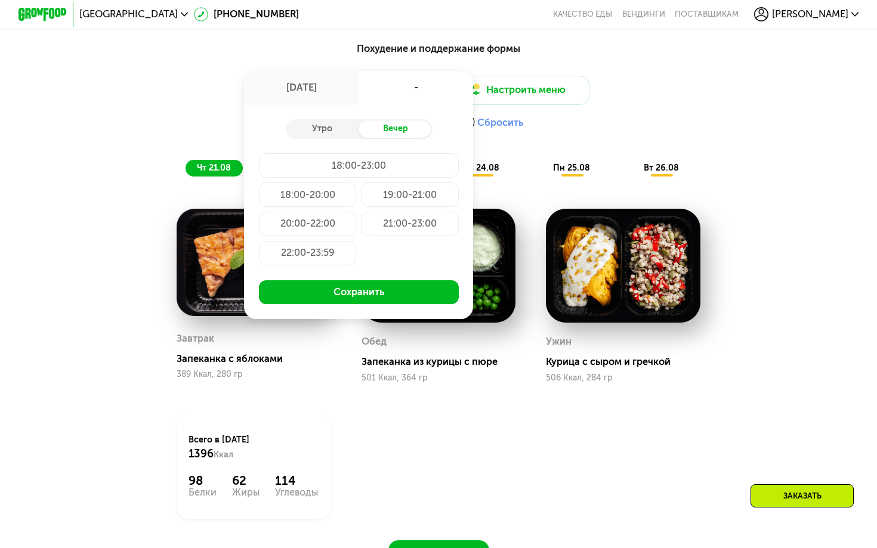
click at [614, 89] on div "Доставка: 20 авг, ср 20 авг, ср - Утро Вечер 18:00-23:00 18:00-20:00 19:00-21:0…" at bounding box center [438, 106] width 721 height 60
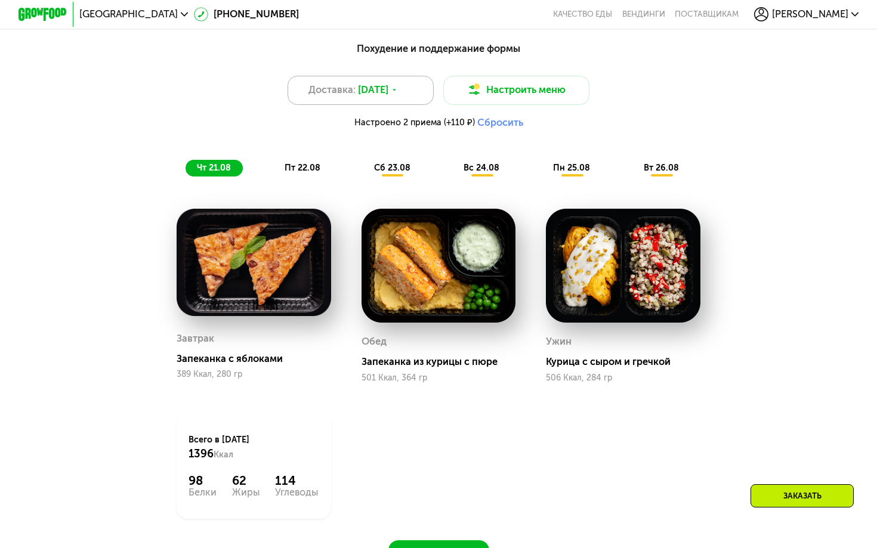
click at [394, 98] on div "Доставка: 20 авг, ср" at bounding box center [361, 90] width 146 height 29
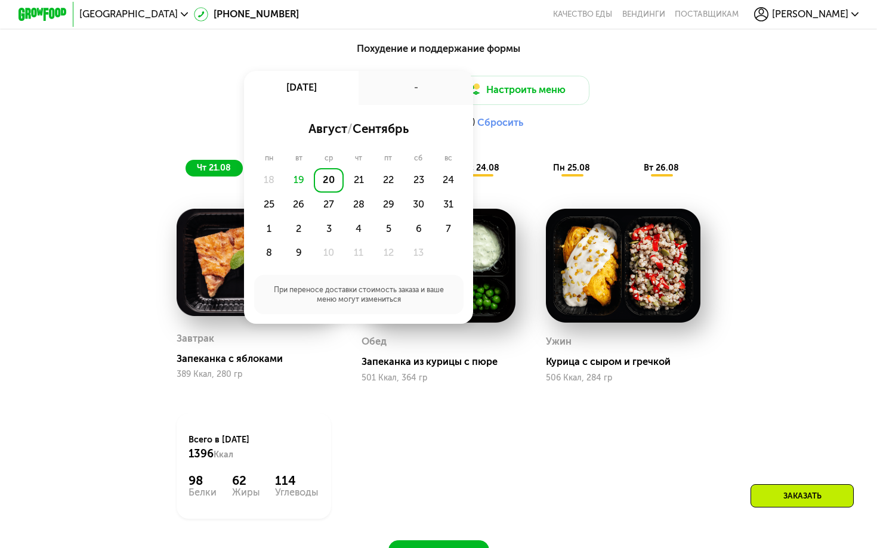
click at [328, 187] on div "20" at bounding box center [329, 180] width 30 height 24
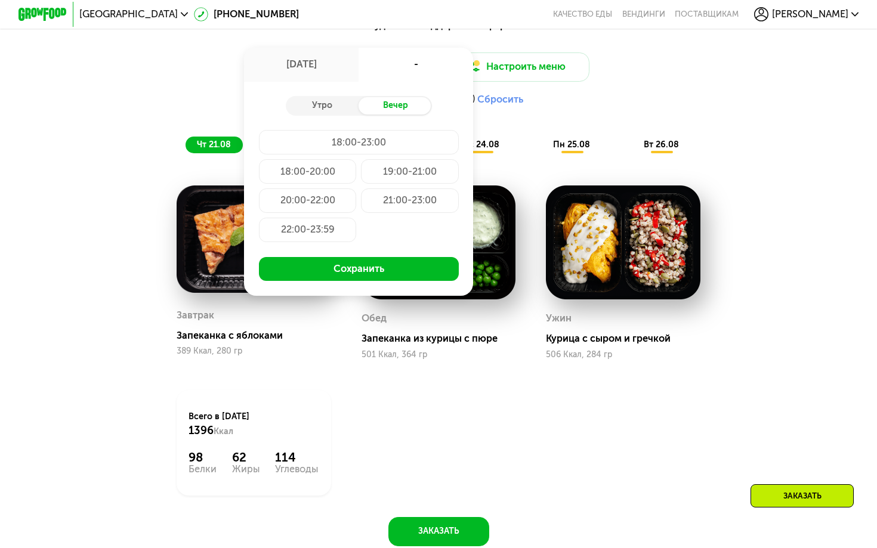
scroll to position [654, 0]
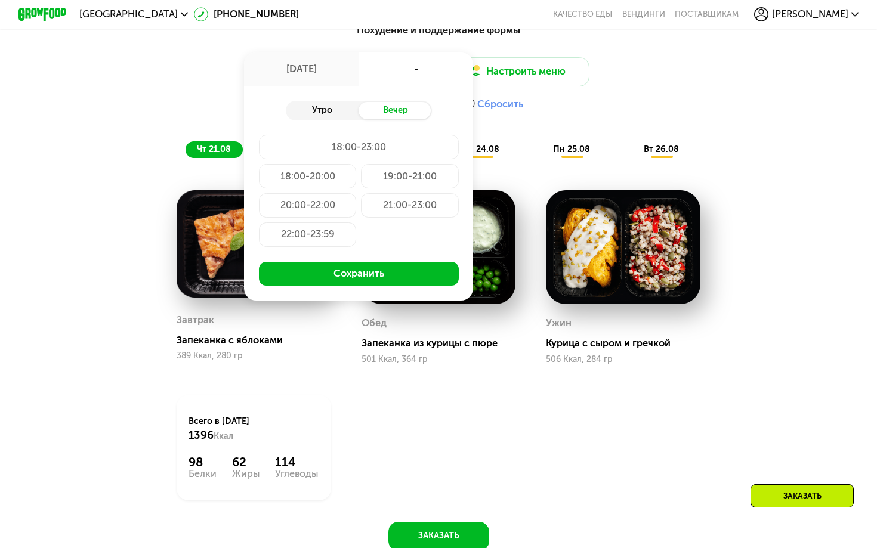
click at [330, 112] on div "Утро" at bounding box center [322, 110] width 73 height 17
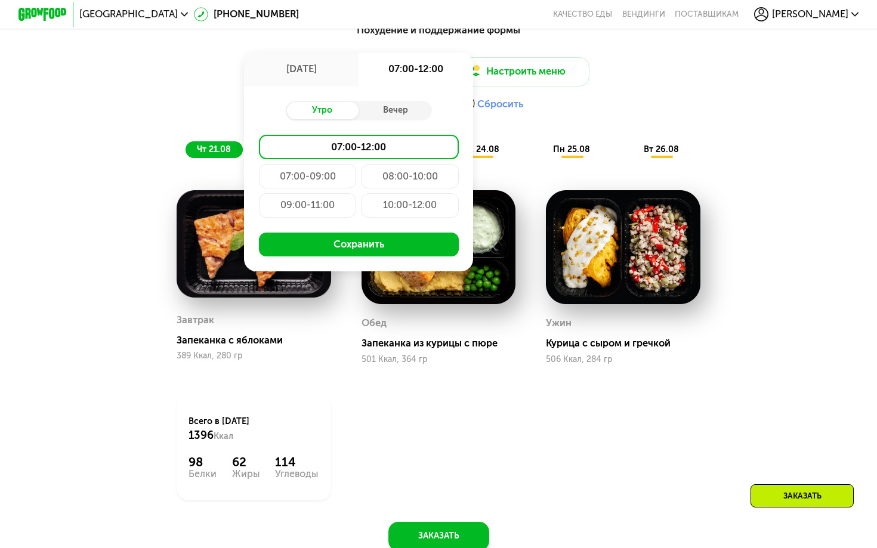
click at [361, 177] on div "07:00-09:00" at bounding box center [409, 176] width 97 height 24
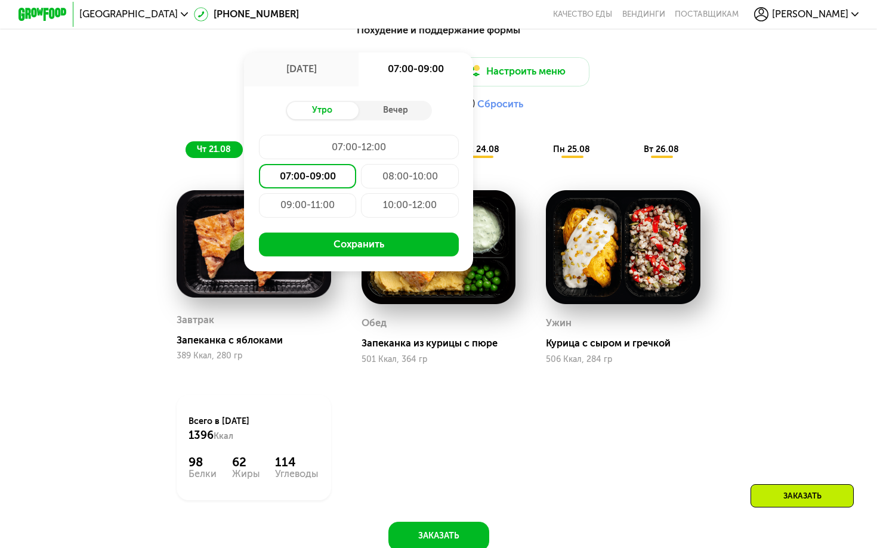
click at [356, 193] on div "08:00-10:00" at bounding box center [307, 205] width 97 height 24
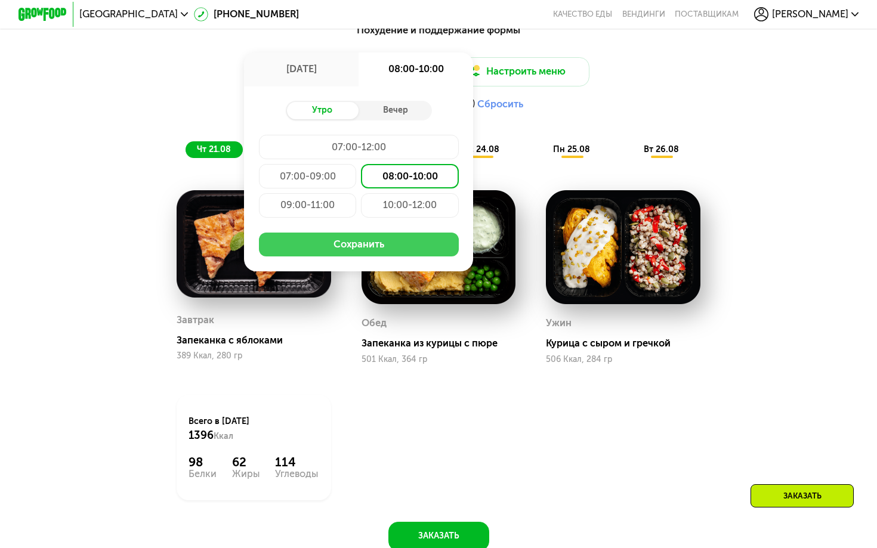
click at [366, 246] on button "Сохранить" at bounding box center [359, 245] width 200 height 24
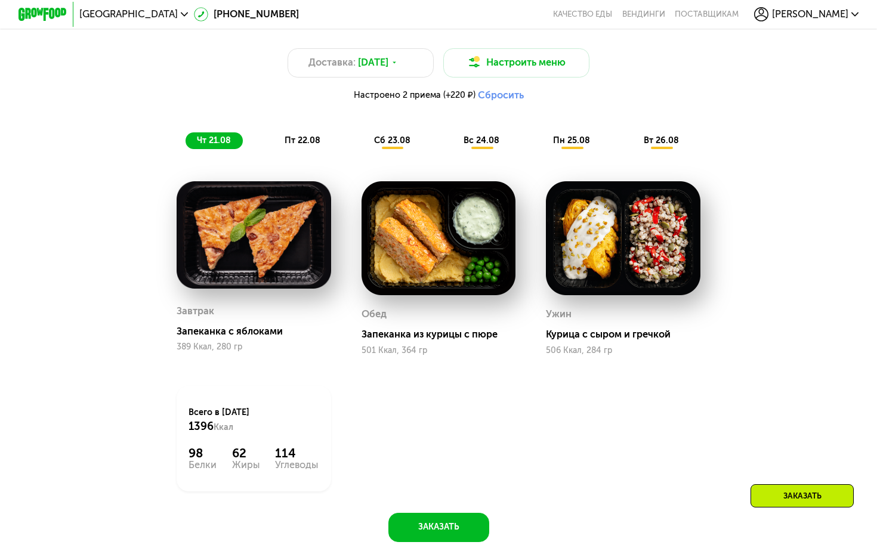
scroll to position [675, 0]
